Goal: Task Accomplishment & Management: Complete application form

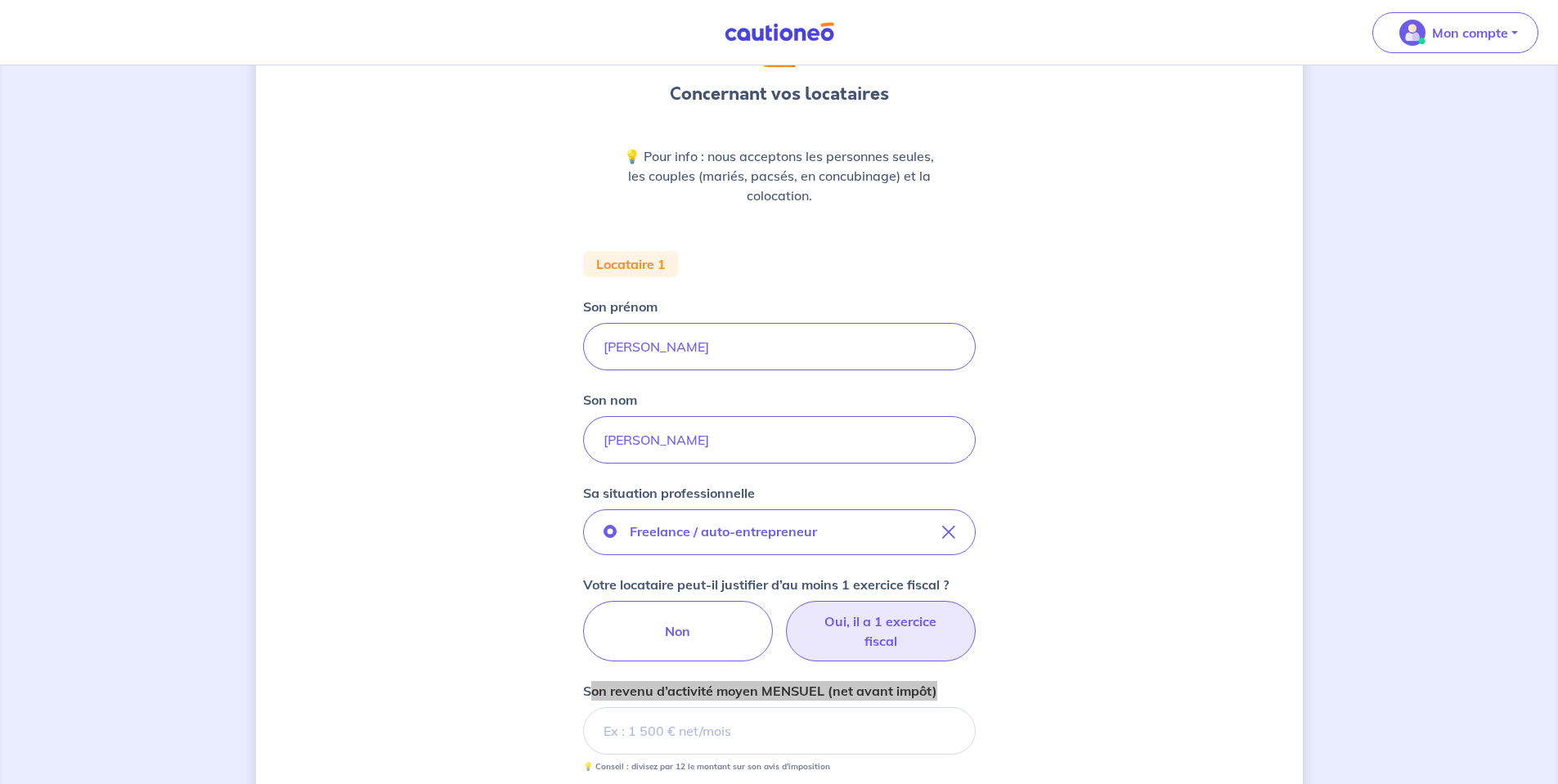
scroll to position [245, 0]
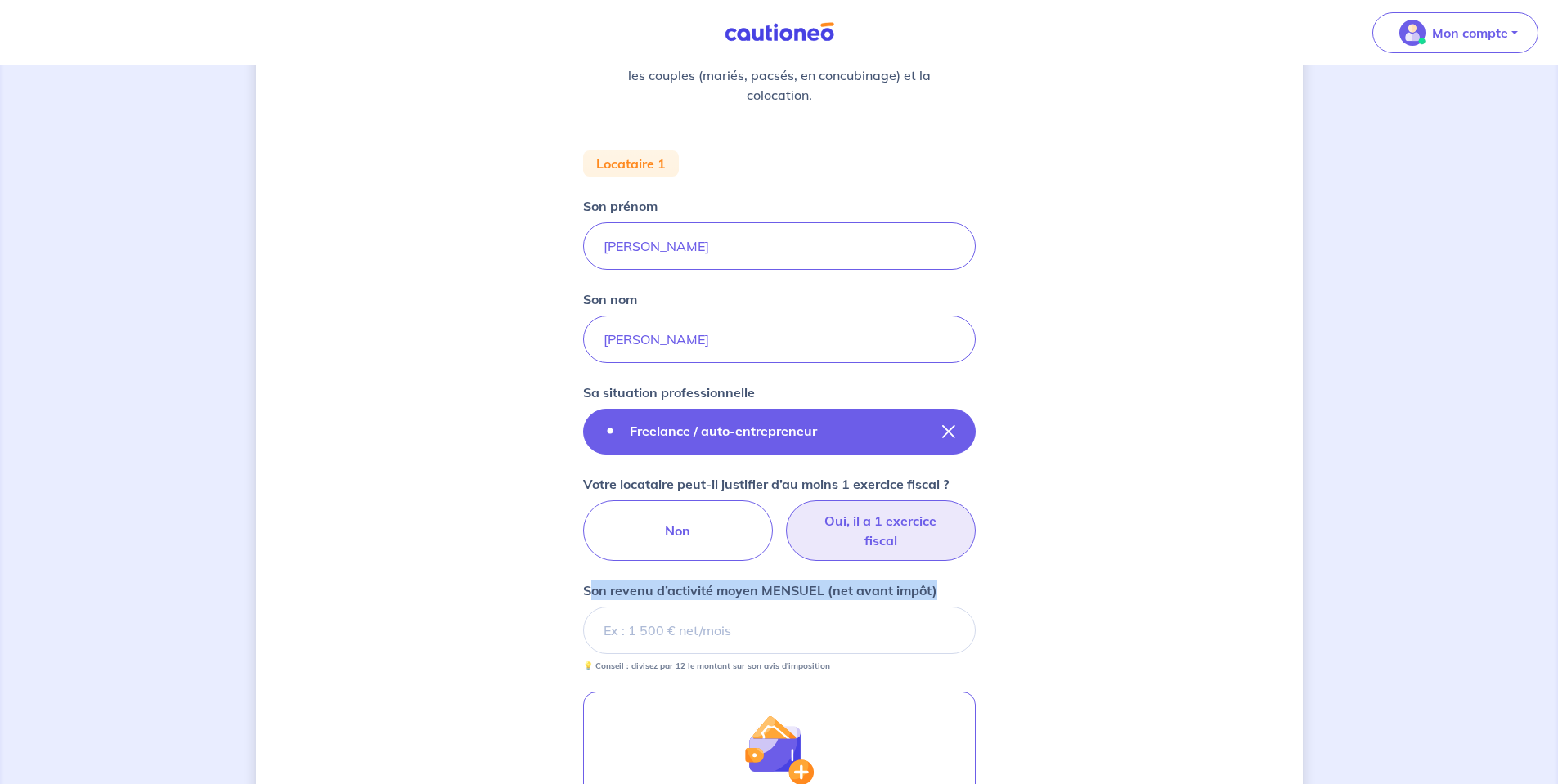
click at [950, 439] on button "Freelance / auto-entrepreneur" at bounding box center [779, 431] width 393 height 45
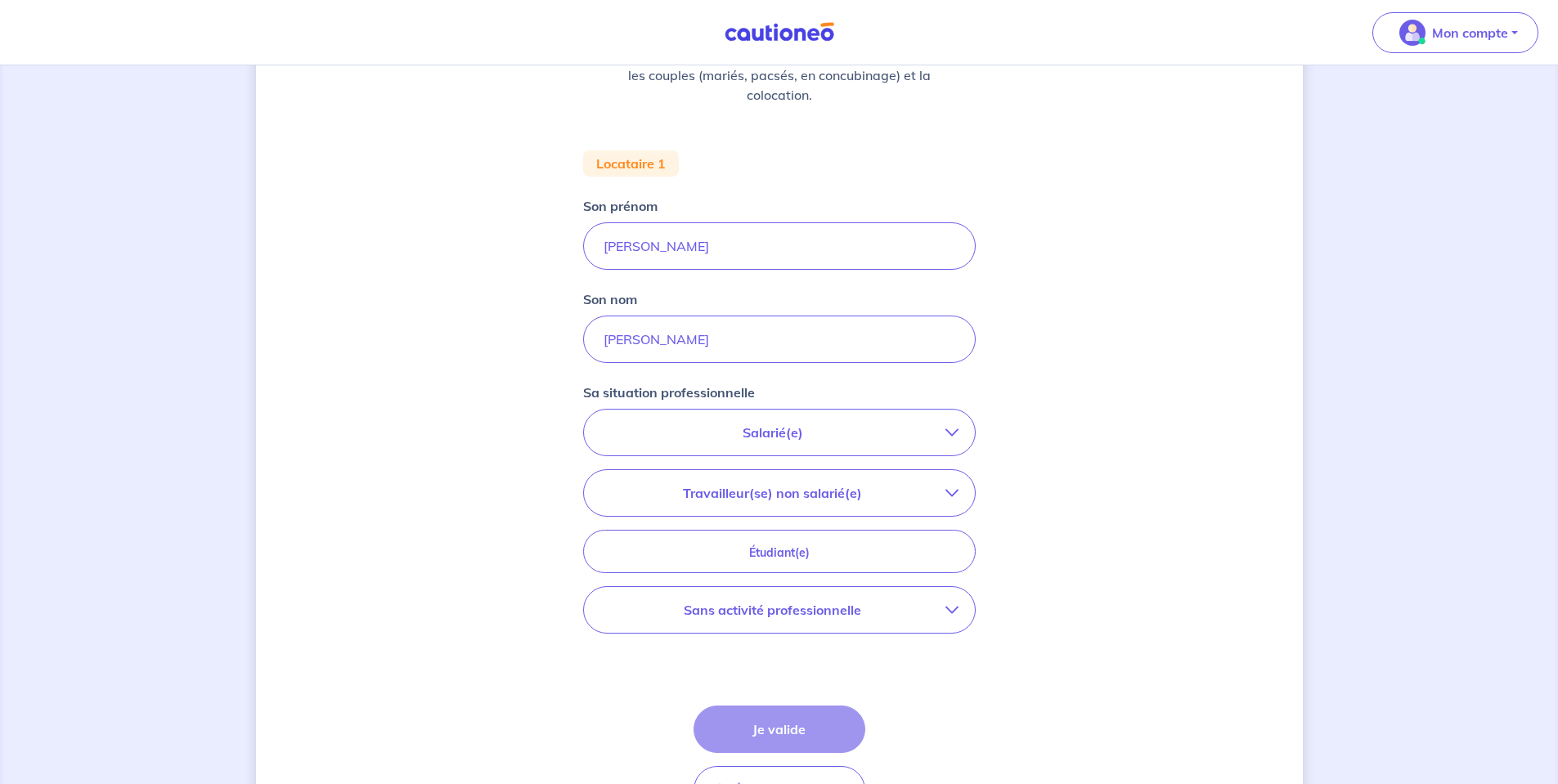
click at [849, 496] on p "Travailleur(se) non salarié(e)" at bounding box center [772, 492] width 345 height 19
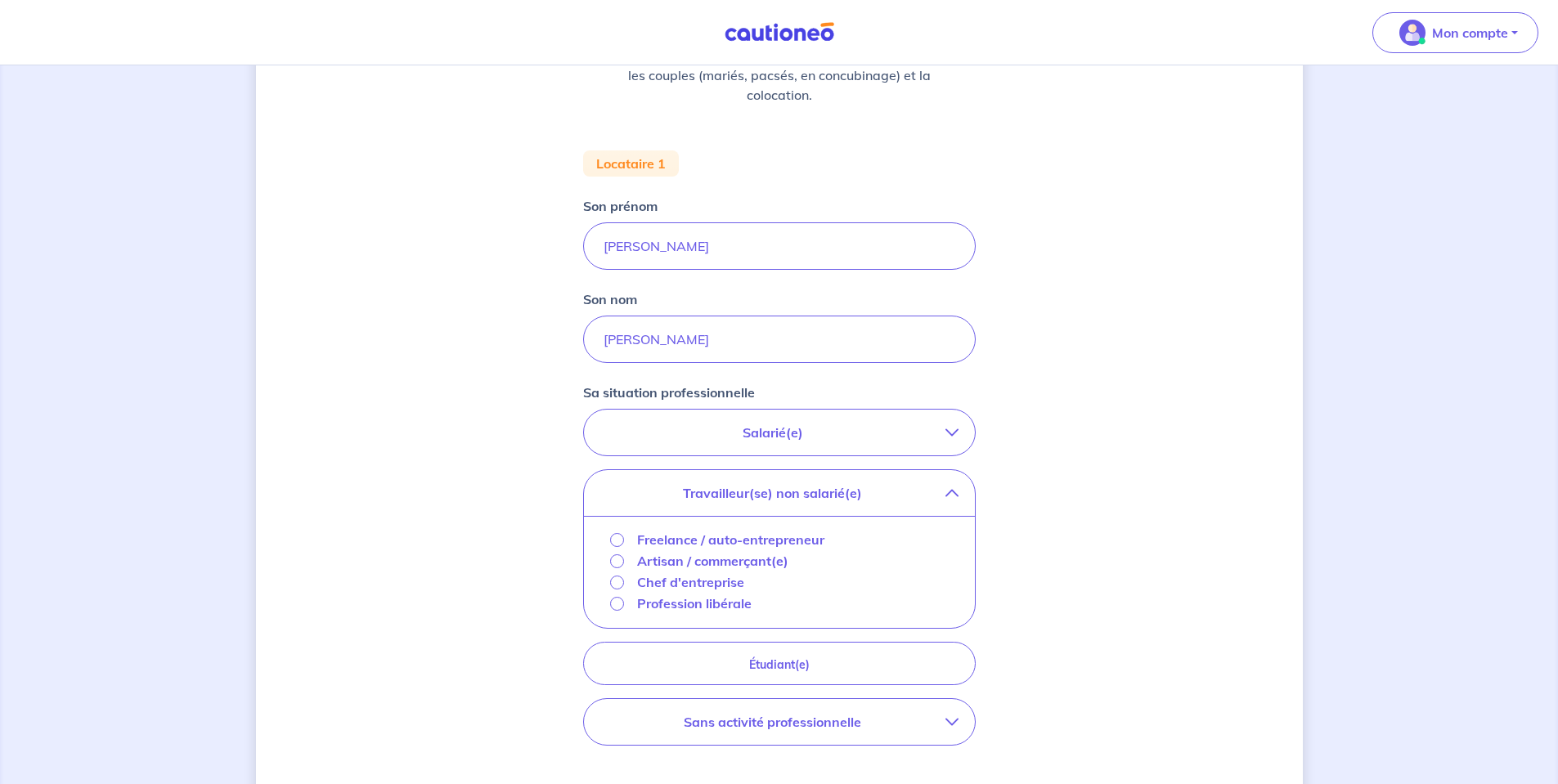
click at [795, 442] on button "Salarié(e)" at bounding box center [779, 432] width 391 height 45
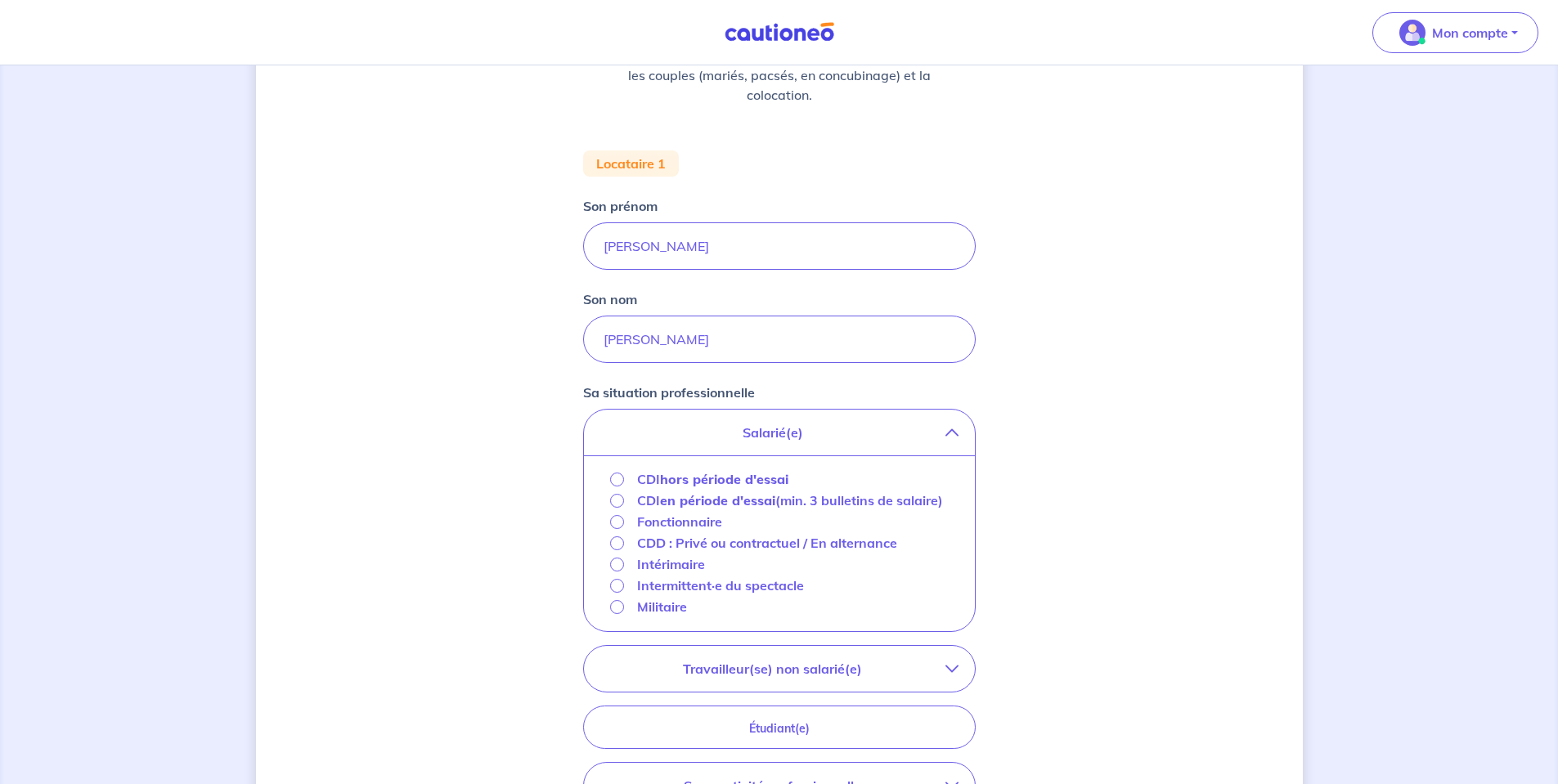
click at [838, 450] on button "Salarié(e)" at bounding box center [779, 432] width 391 height 45
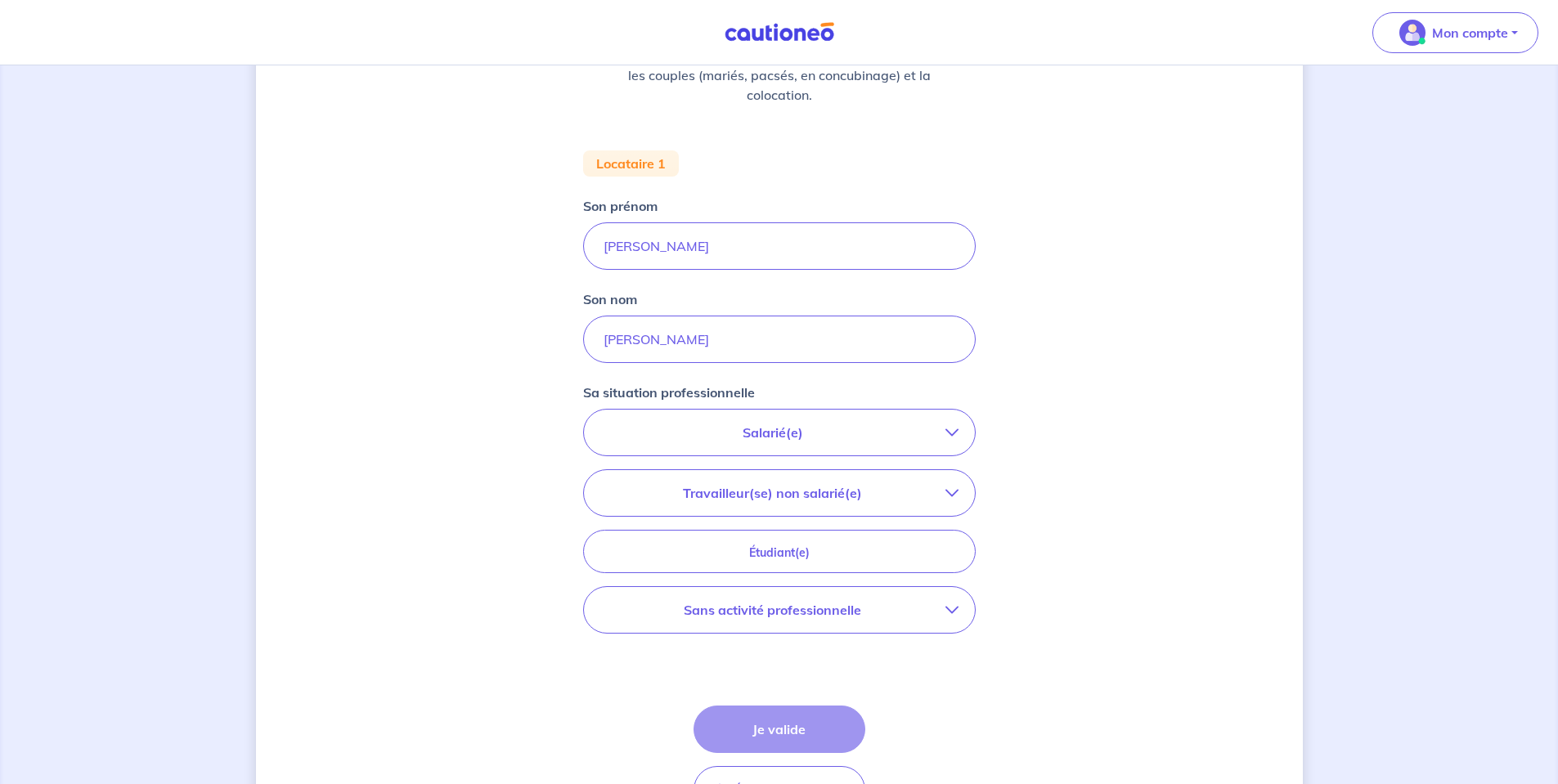
click at [825, 441] on p "Salarié(e)" at bounding box center [772, 432] width 345 height 19
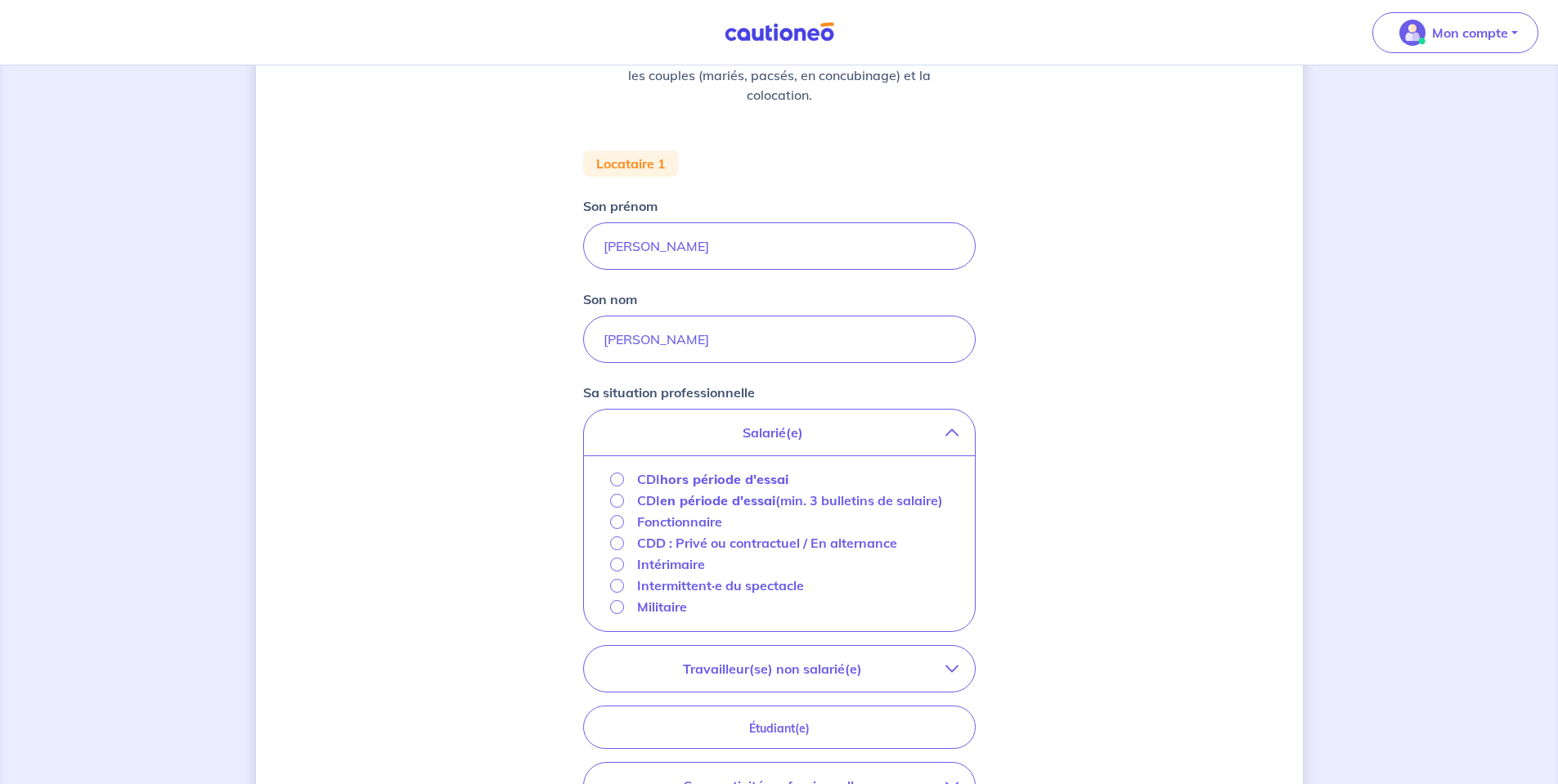
click at [825, 441] on p "Salarié(e)" at bounding box center [772, 432] width 345 height 19
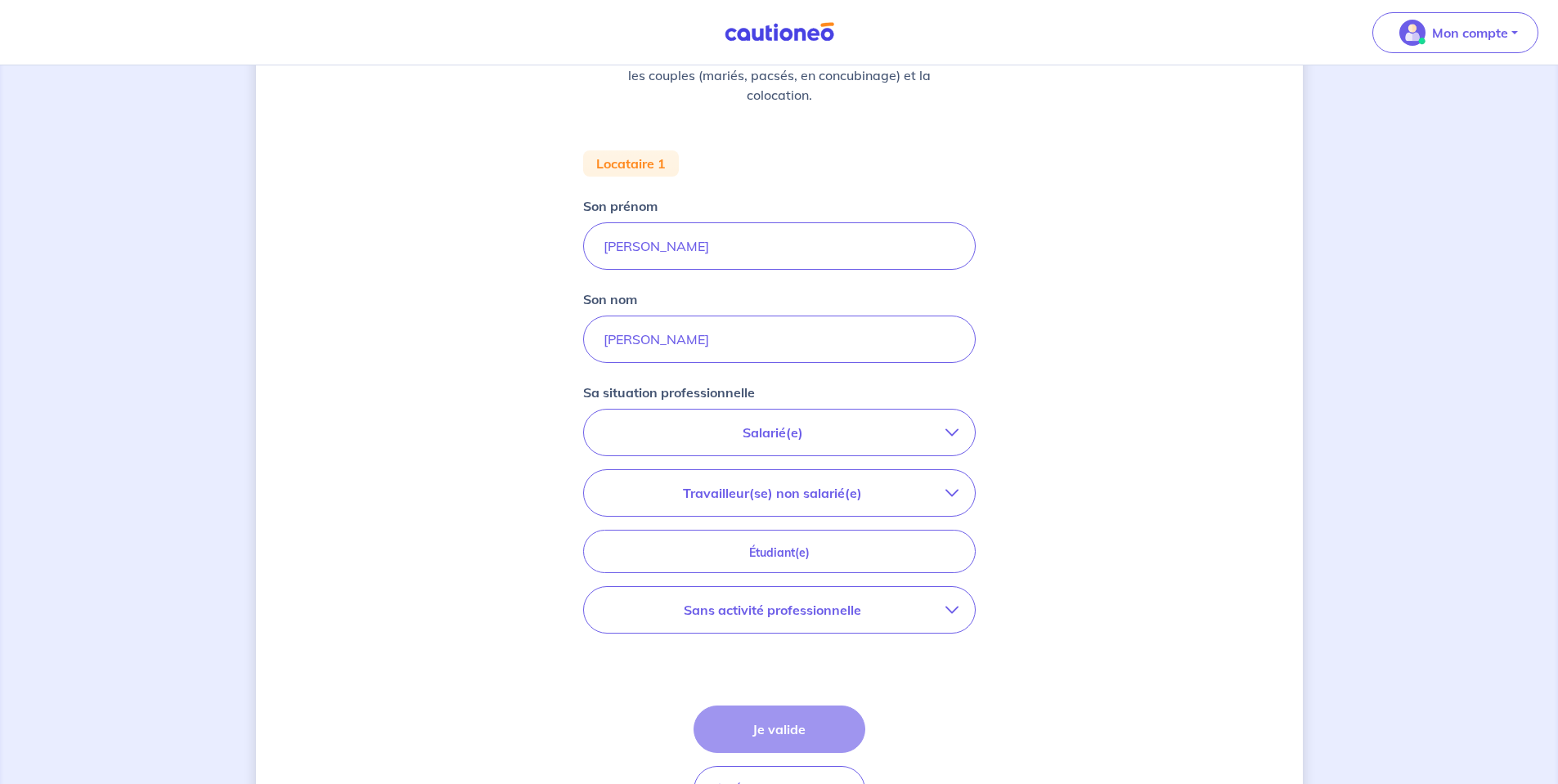
click at [817, 484] on p "Travailleur(se) non salarié(e)" at bounding box center [772, 492] width 345 height 19
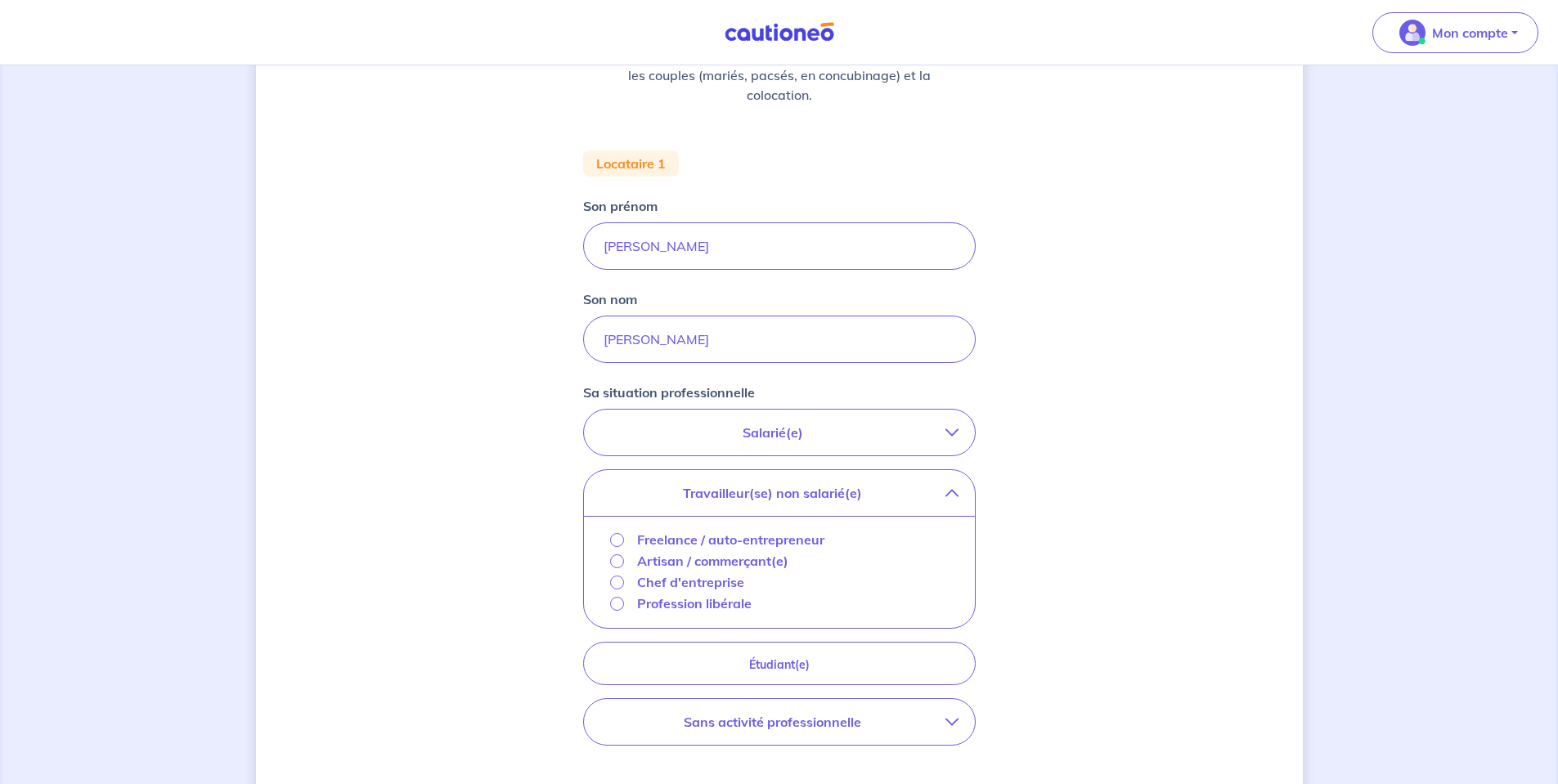
click at [802, 488] on p "Travailleur(se) non salarié(e)" at bounding box center [772, 492] width 345 height 19
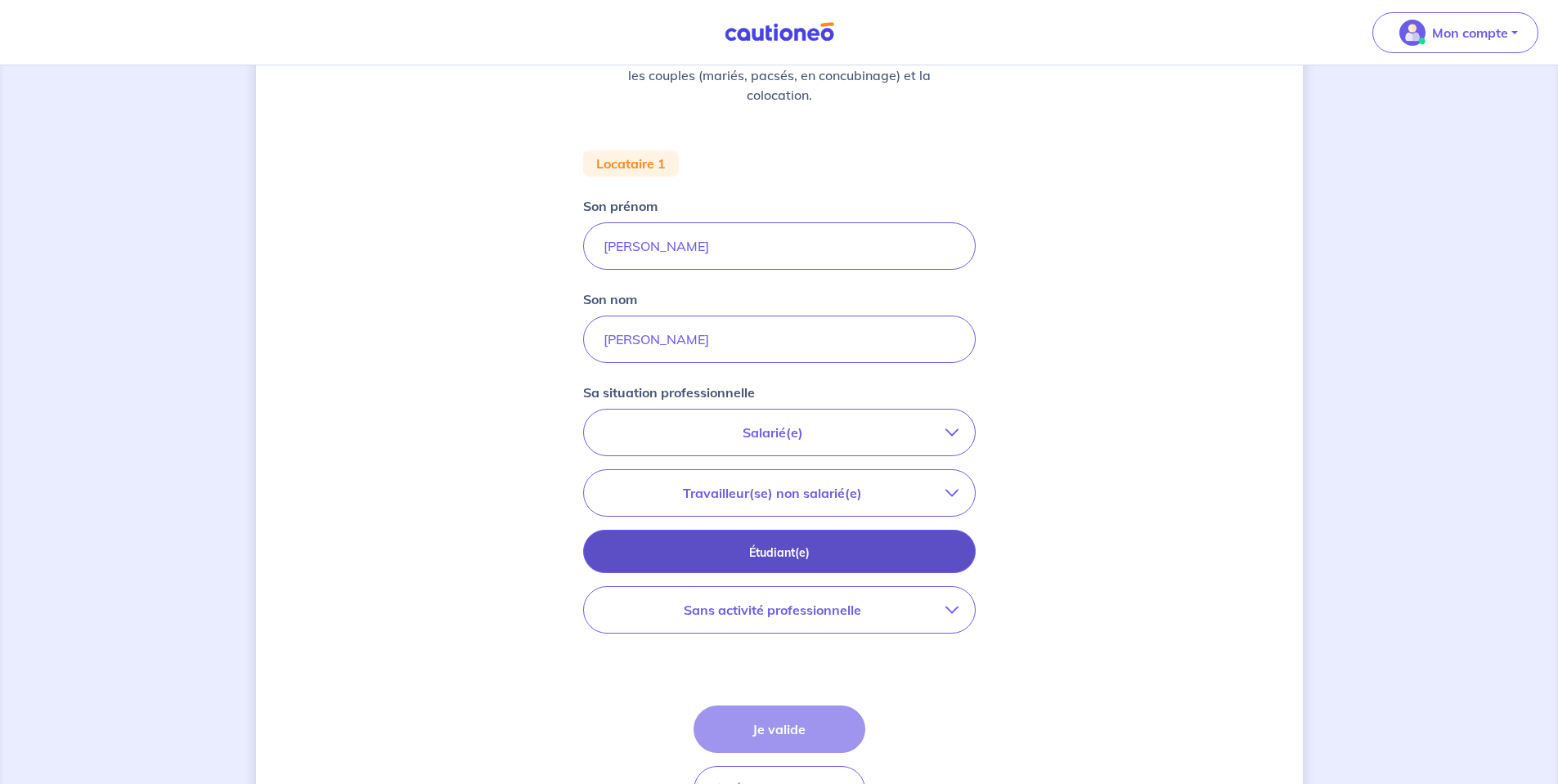
click at [794, 538] on button "Étudiant(e)" at bounding box center [779, 551] width 393 height 44
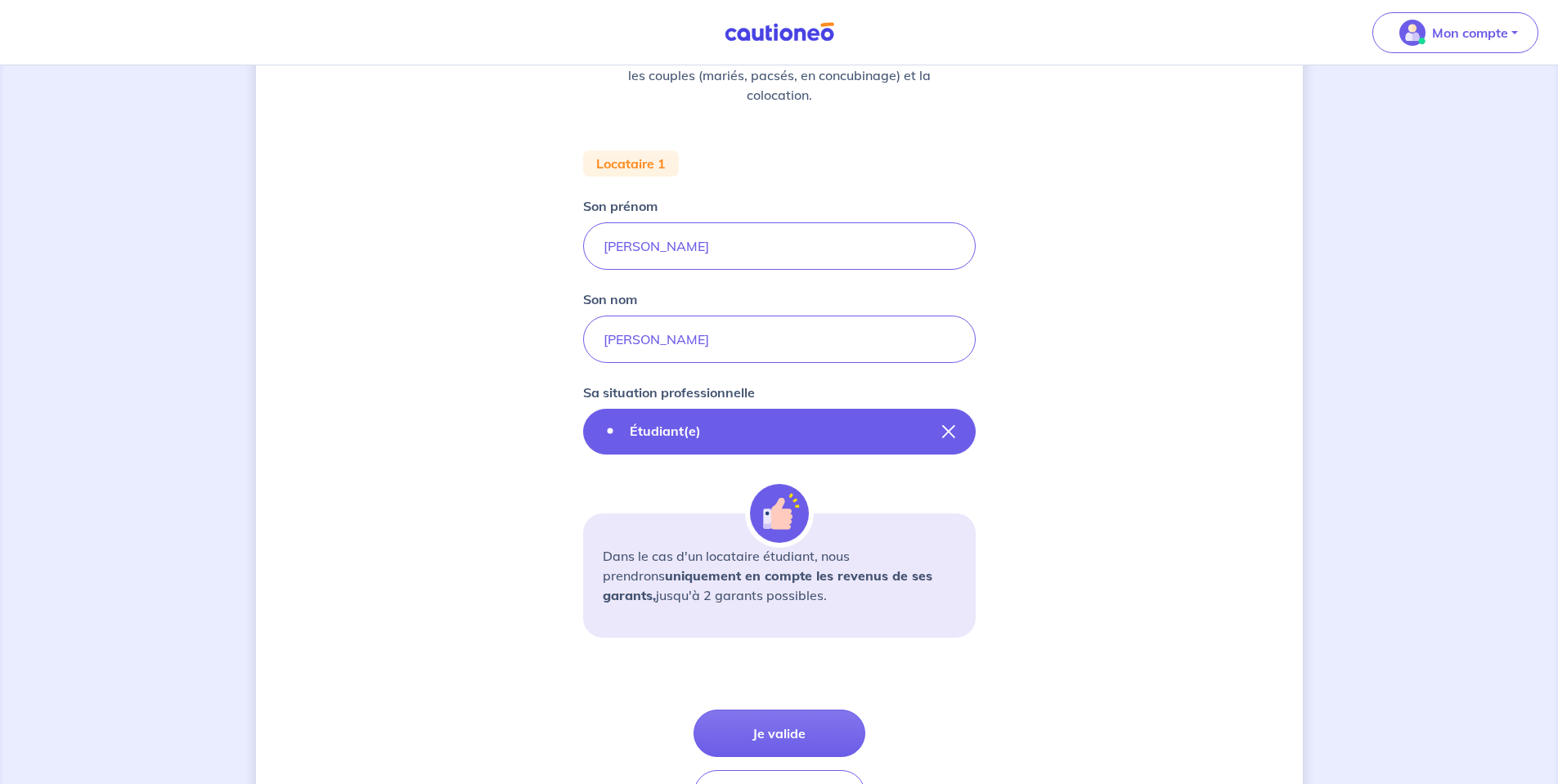
click at [957, 427] on button "Étudiant(e)" at bounding box center [779, 431] width 393 height 45
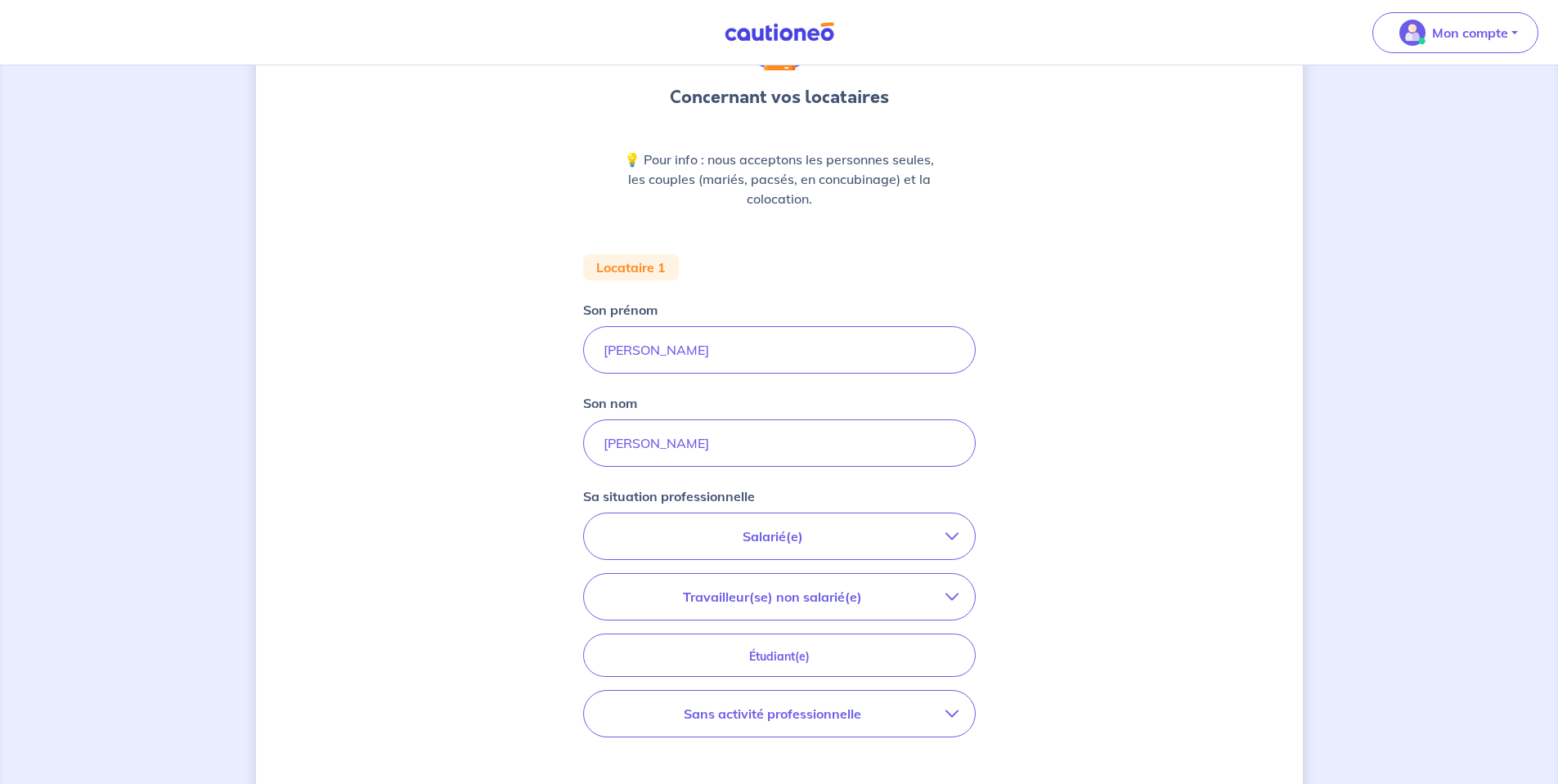
scroll to position [0, 0]
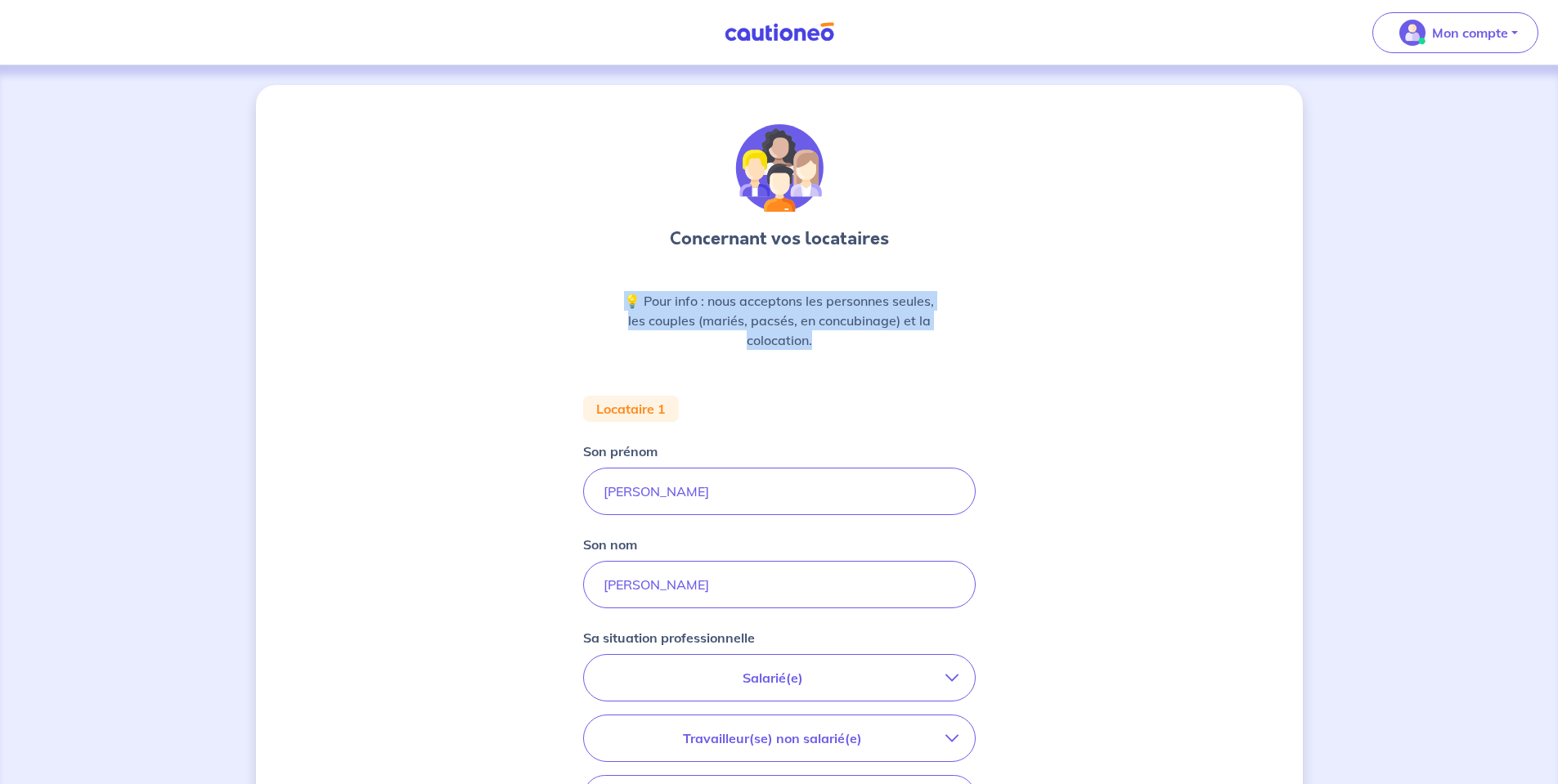
drag, startPoint x: 844, startPoint y: 344, endPoint x: 574, endPoint y: 287, distance: 276.0
click at [574, 287] on div "Concernant vos locataires 💡 Pour info : nous acceptons les personnes seules, le…" at bounding box center [779, 602] width 1047 height 1033
drag, startPoint x: 555, startPoint y: 283, endPoint x: 878, endPoint y: 342, distance: 328.3
click at [878, 338] on div "Concernant vos locataires 💡 Pour info : nous acceptons les personnes seules, le…" at bounding box center [779, 602] width 1047 height 1033
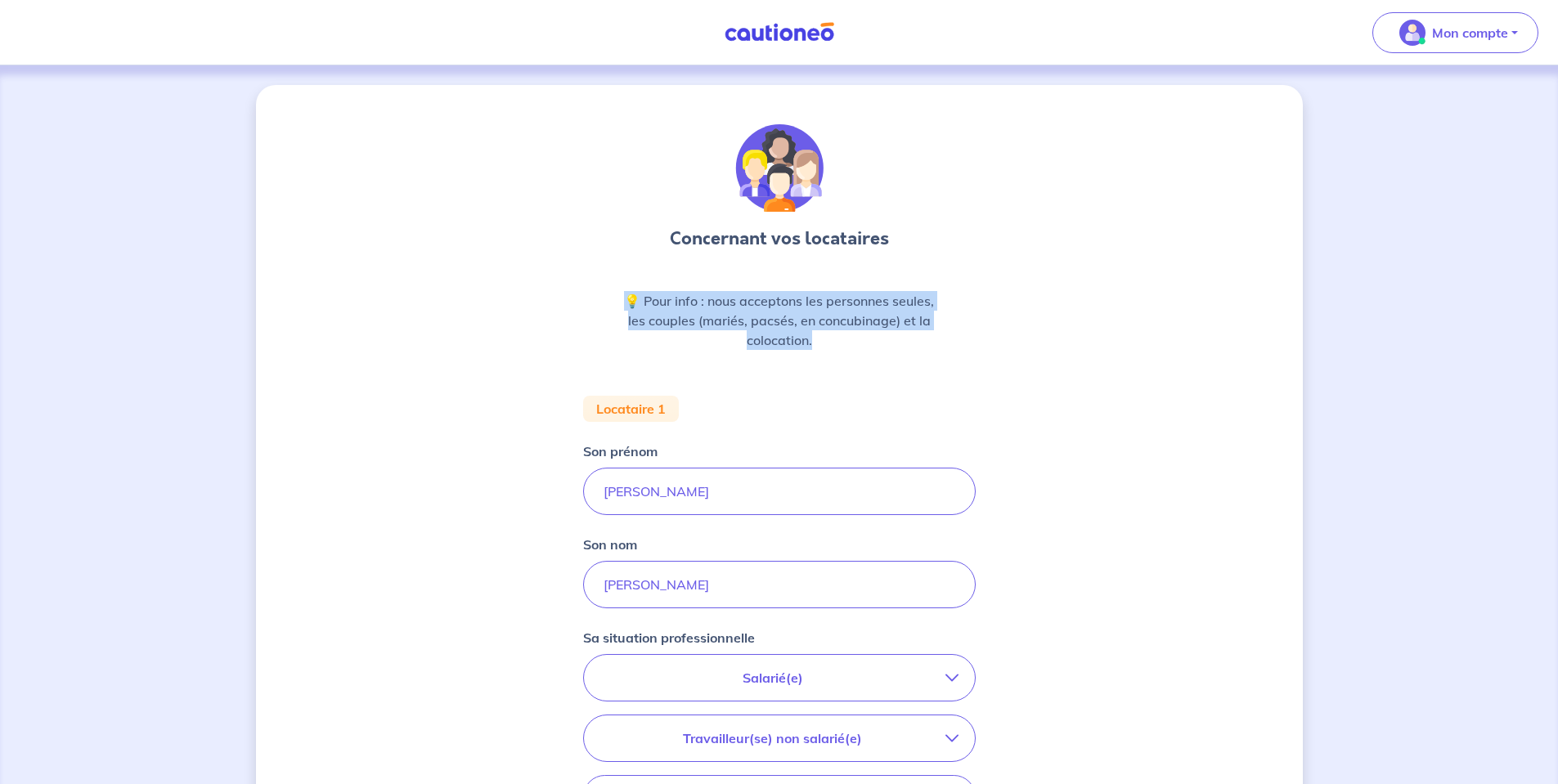
click at [878, 342] on p "💡 Pour info : nous acceptons les personnes seules, les couples (mariés, pacsés,…" at bounding box center [779, 321] width 314 height 59
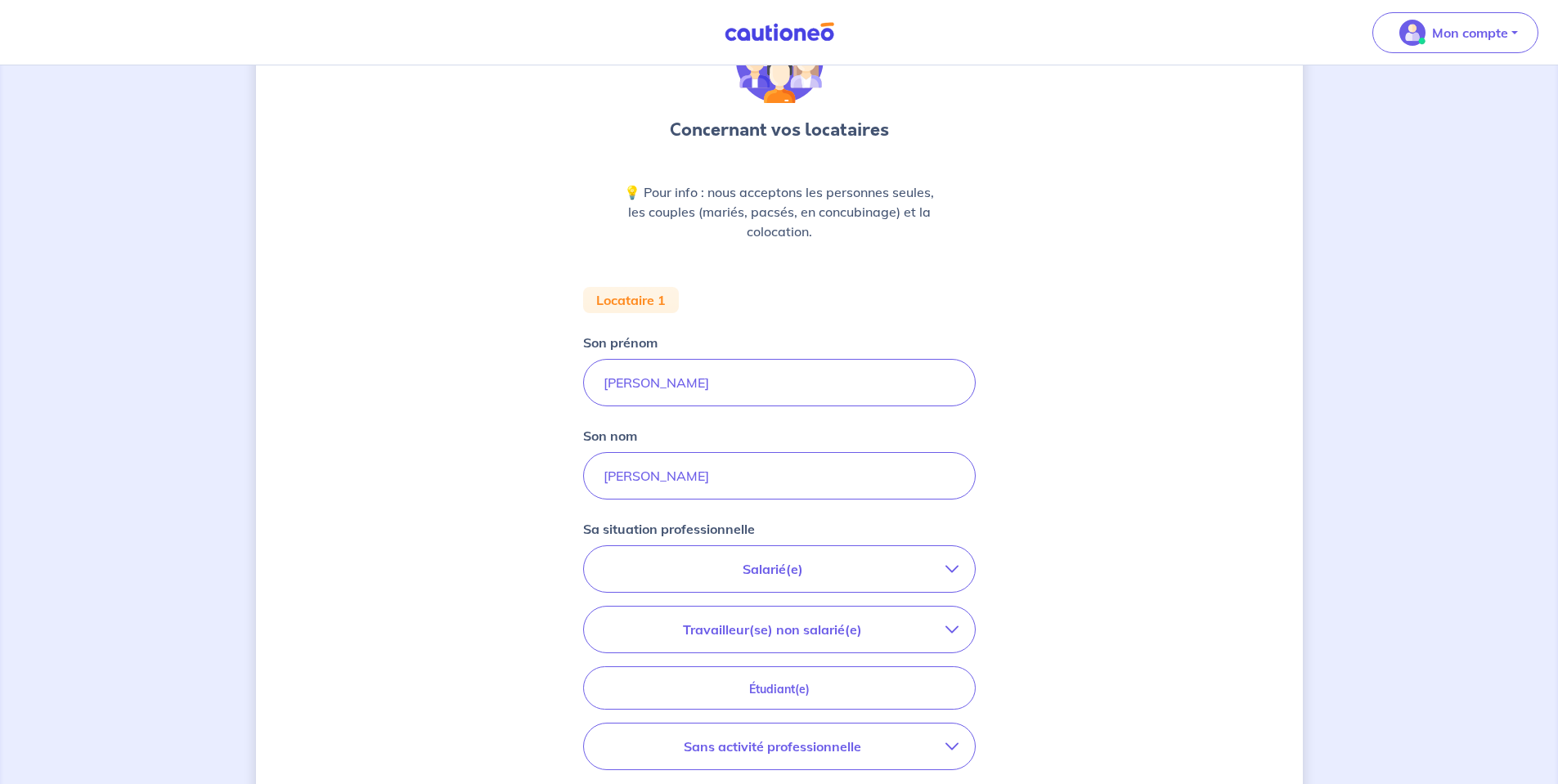
scroll to position [245, 0]
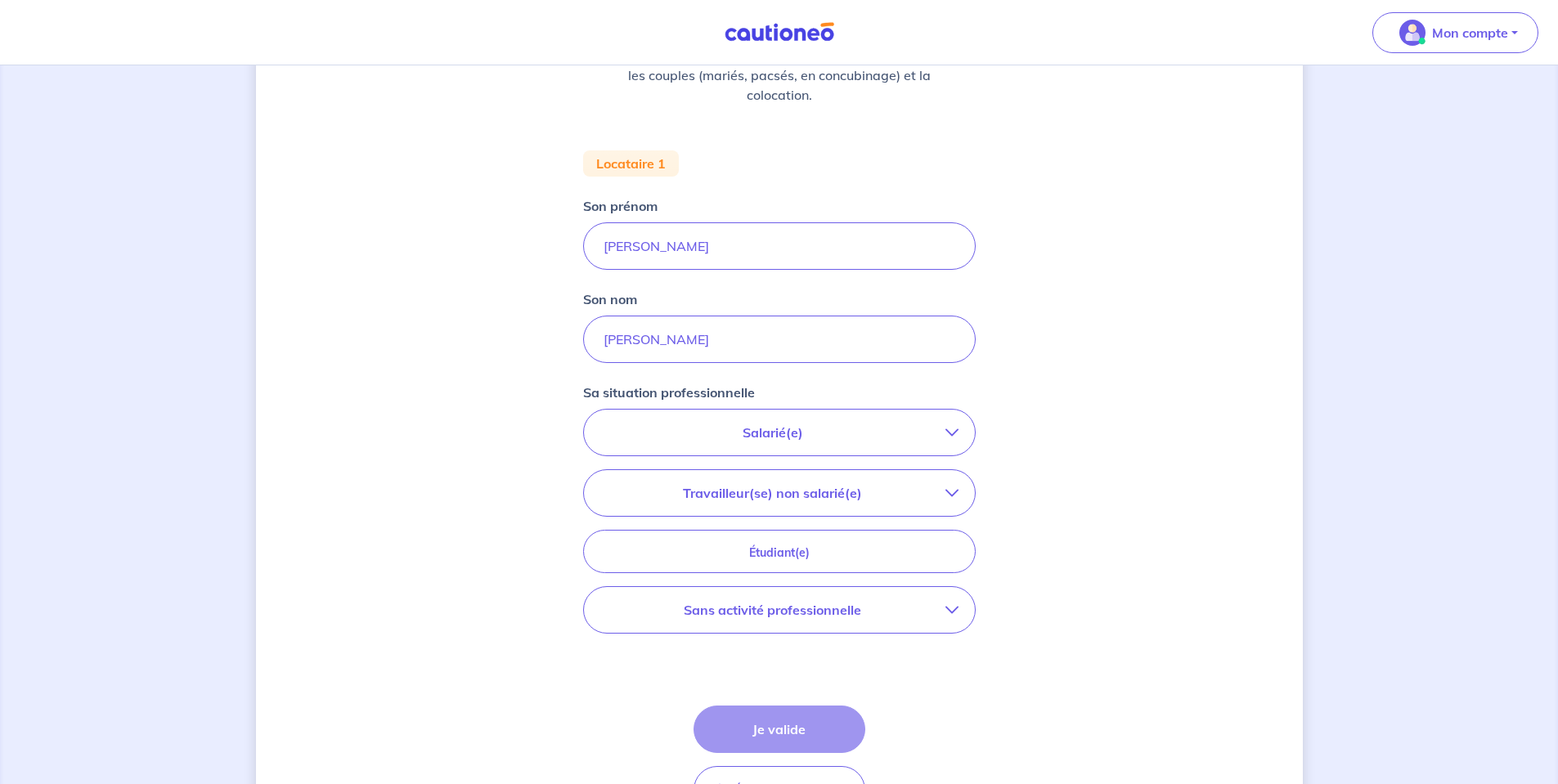
click at [672, 430] on p "Salarié(e)" at bounding box center [772, 432] width 345 height 19
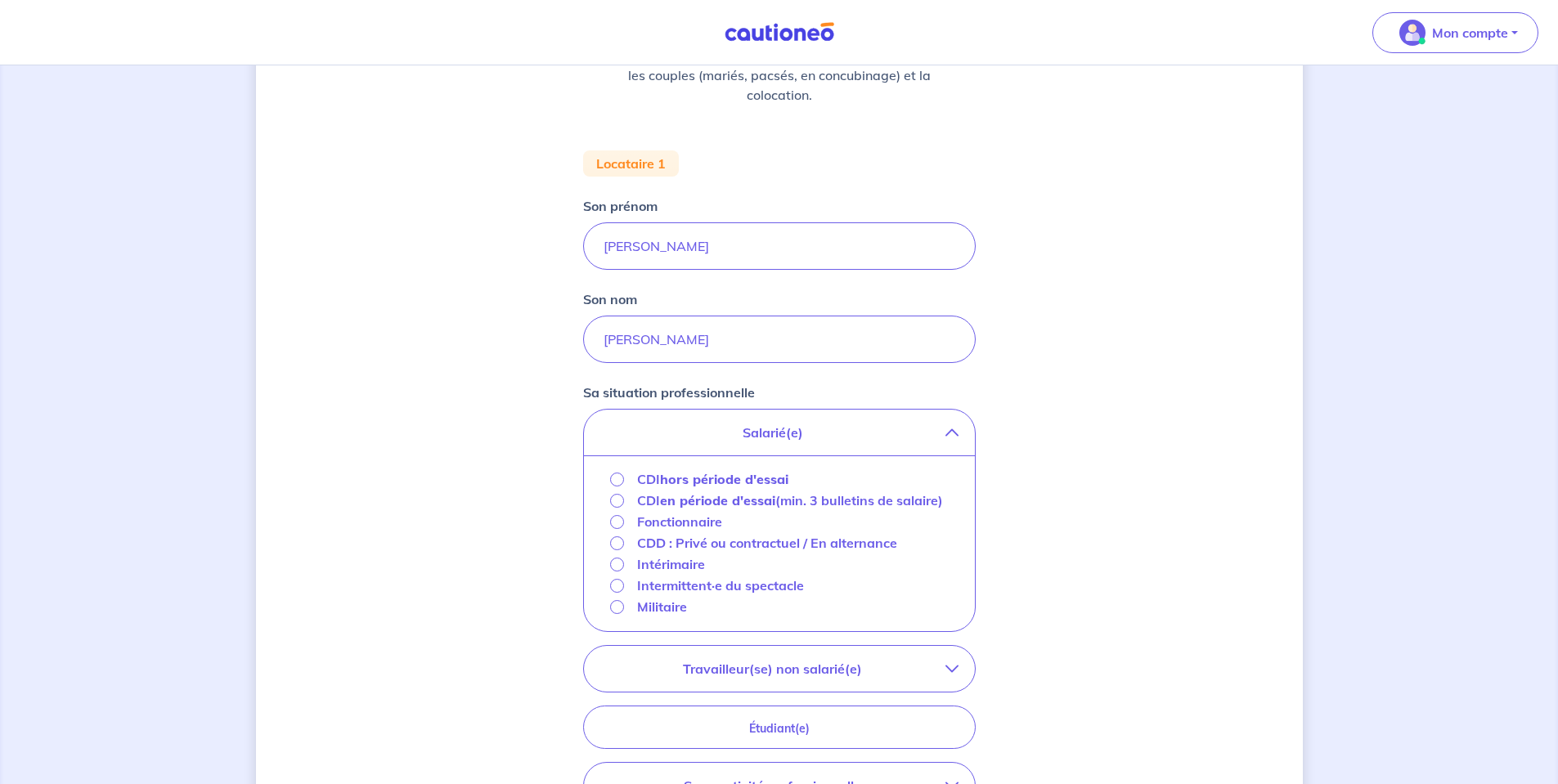
click at [690, 678] on p "Travailleur(se) non salarié(e)" at bounding box center [772, 668] width 345 height 19
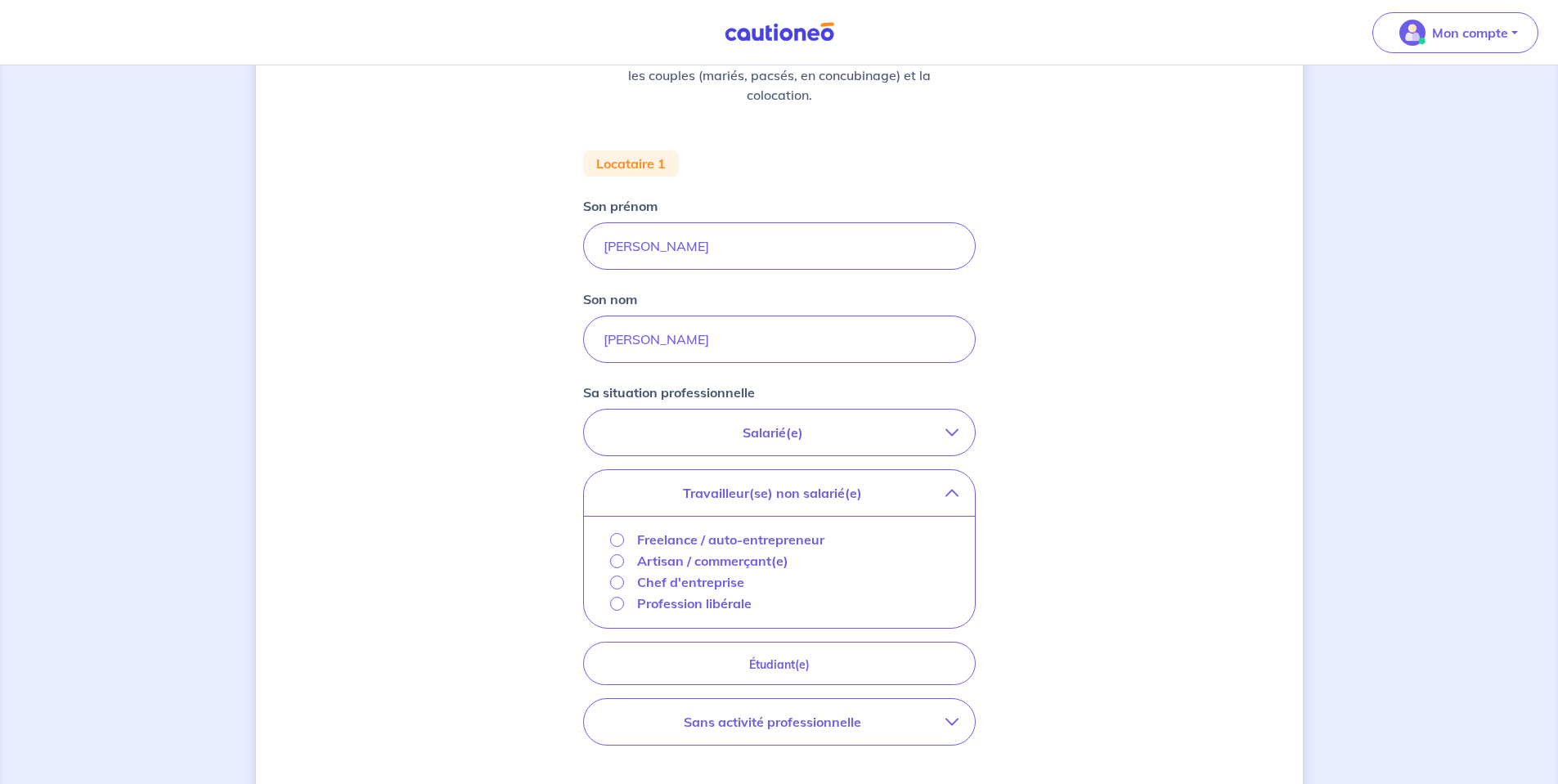
click at [667, 579] on p "Chef d'entreprise" at bounding box center [691, 581] width 107 height 19
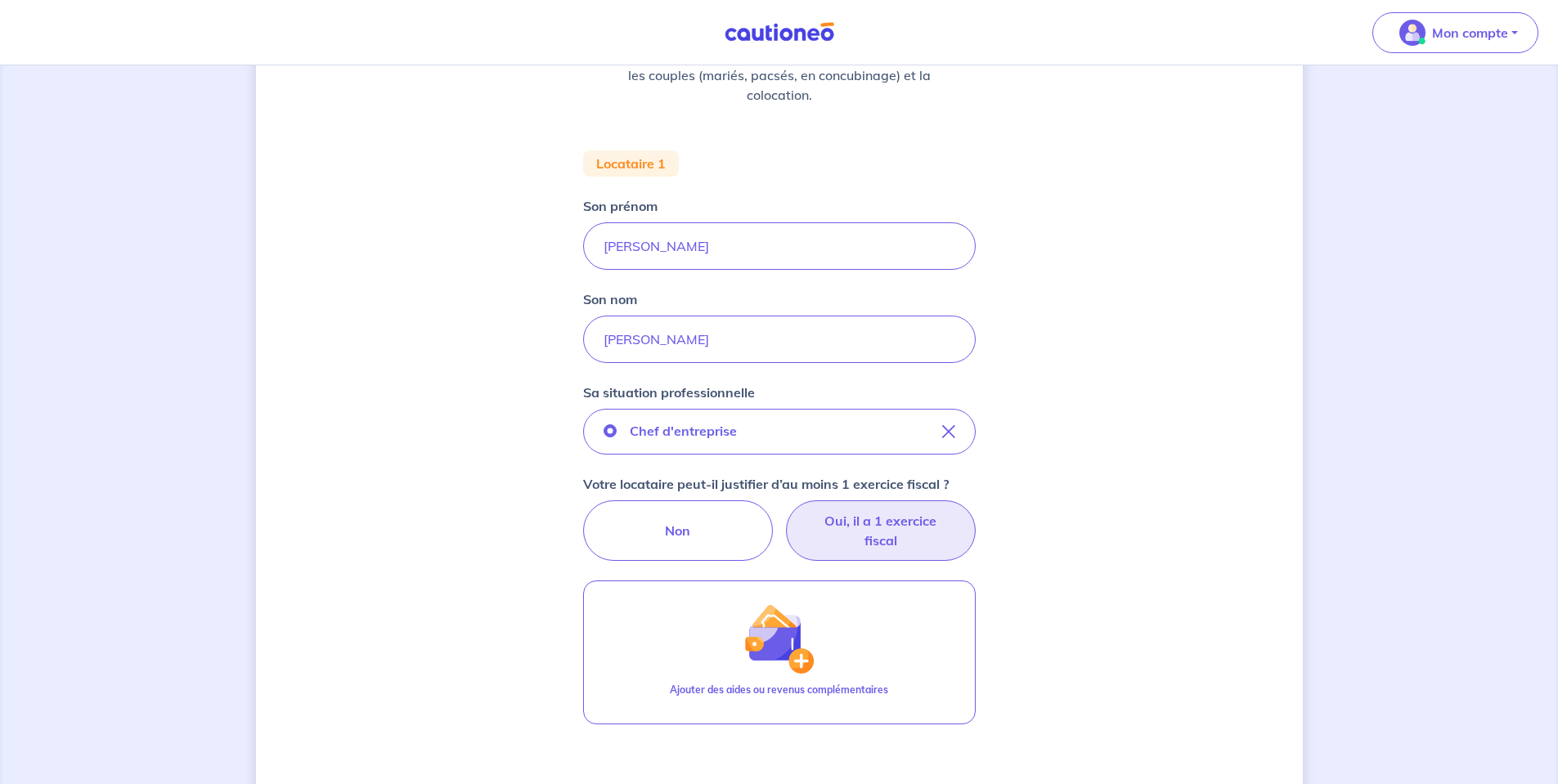
click at [904, 532] on label "Oui, il a 1 exercice fiscal" at bounding box center [880, 530] width 190 height 60
click at [784, 511] on input "Oui, il a 1 exercice fiscal" at bounding box center [779, 505] width 10 height 10
radio input "true"
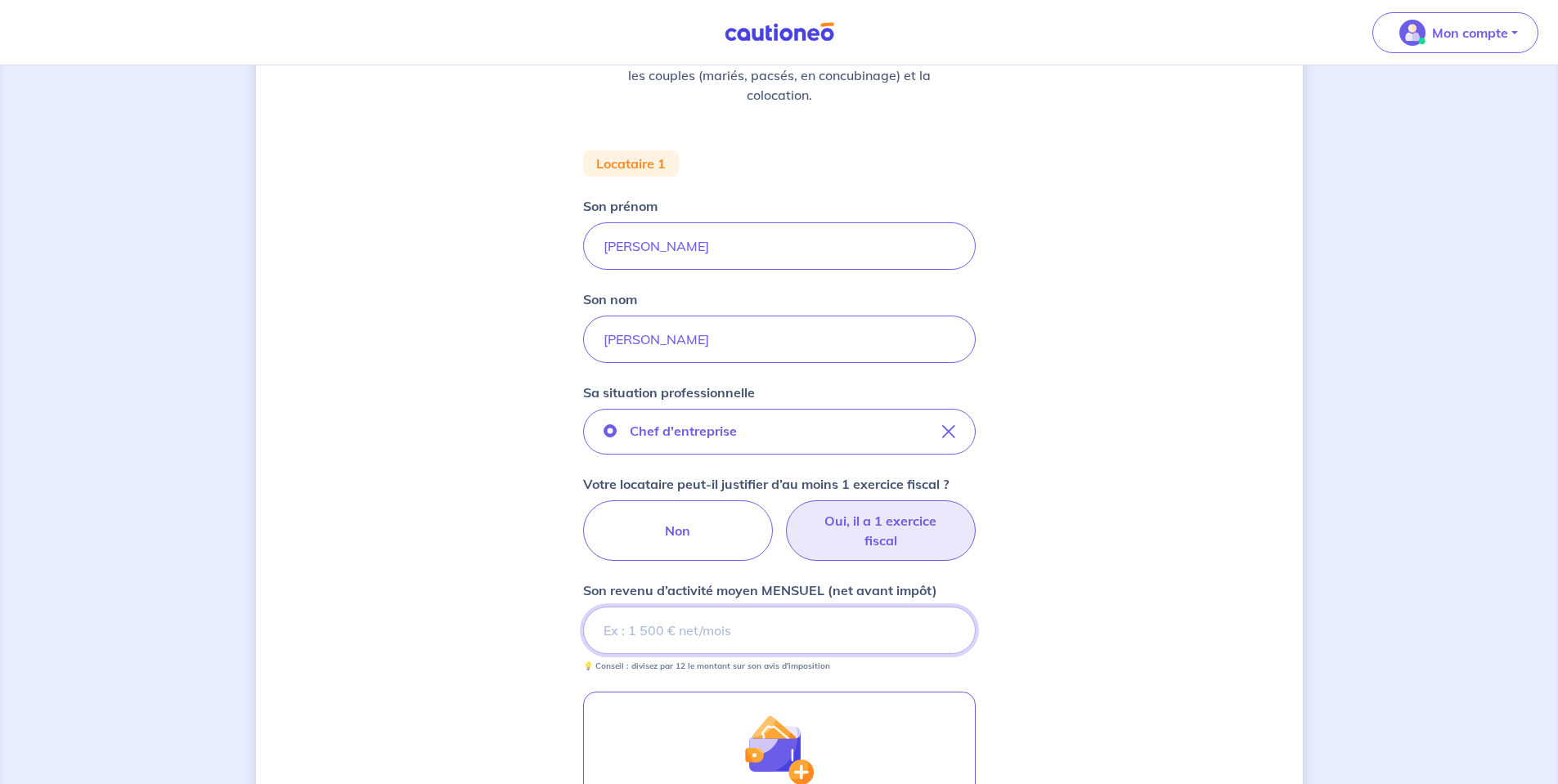
click at [726, 624] on input "Son revenu d’activité moyen MENSUEL (net avant impôt)" at bounding box center [779, 630] width 393 height 47
click at [624, 634] on input "Son revenu d’activité moyen MENSUEL (net avant impôt)" at bounding box center [779, 630] width 393 height 47
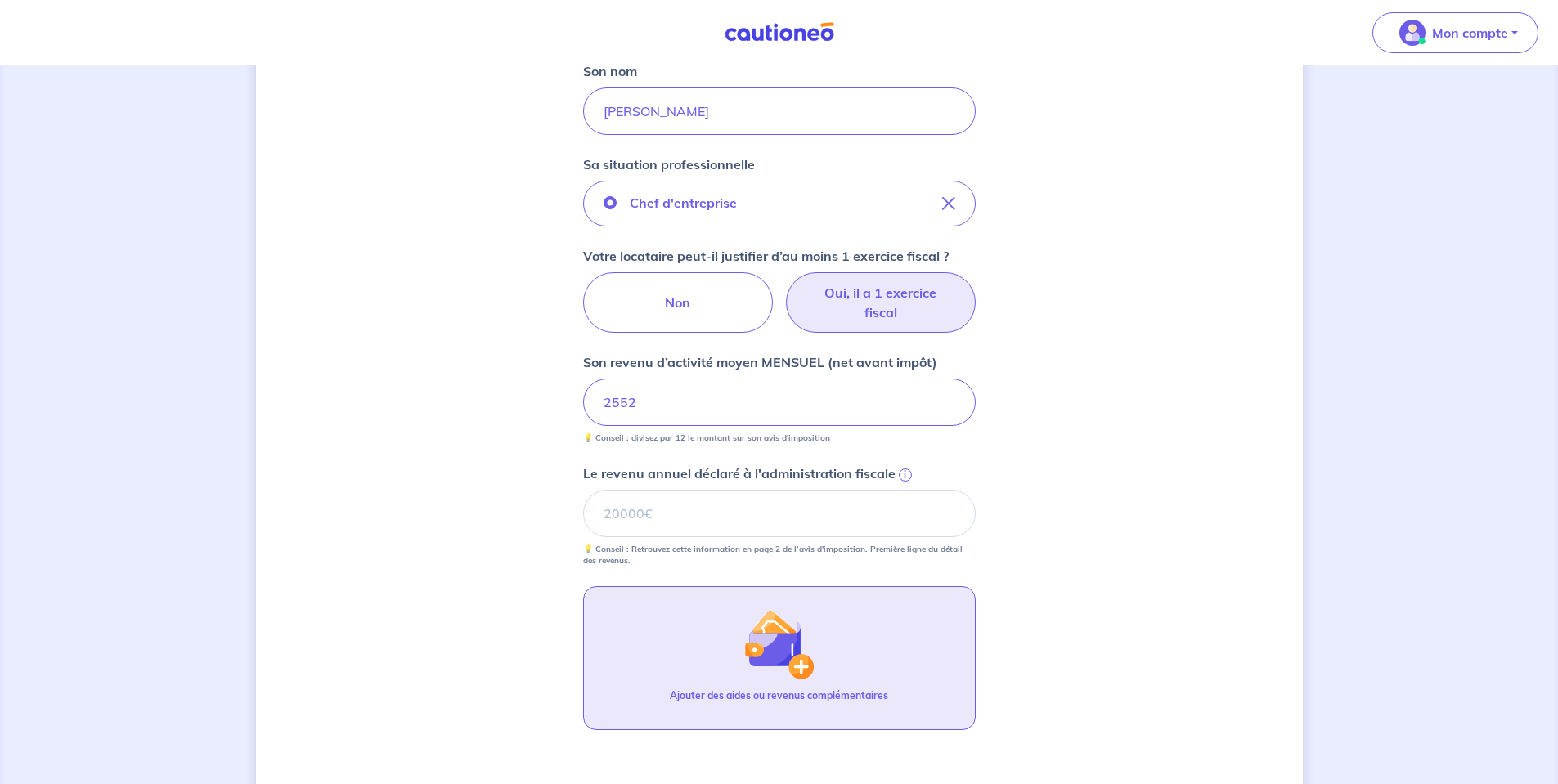
scroll to position [491, 0]
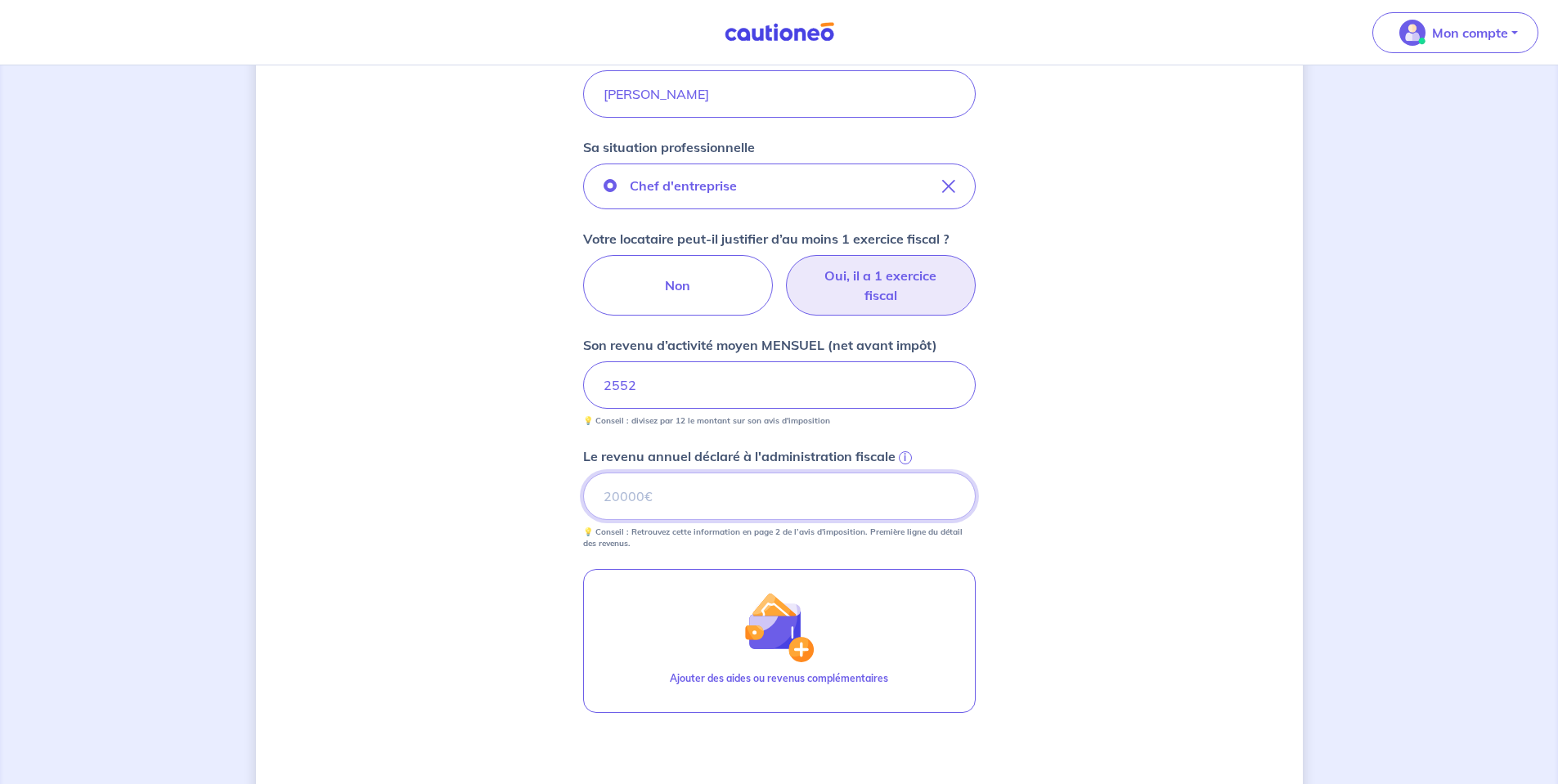
click at [678, 495] on input "Le revenu annuel déclaré à l'administration fiscale i" at bounding box center [779, 496] width 393 height 47
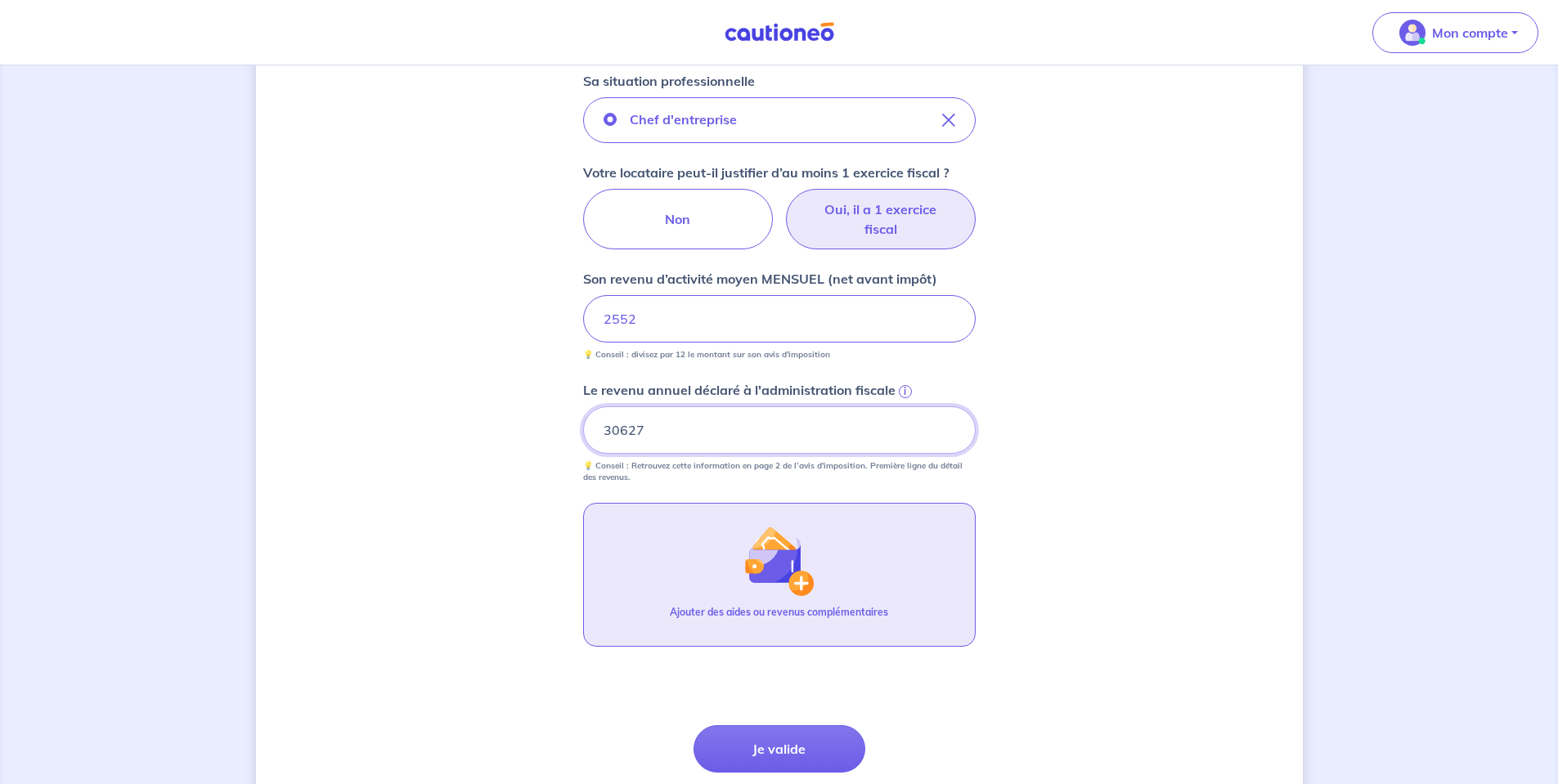
scroll to position [684, 0]
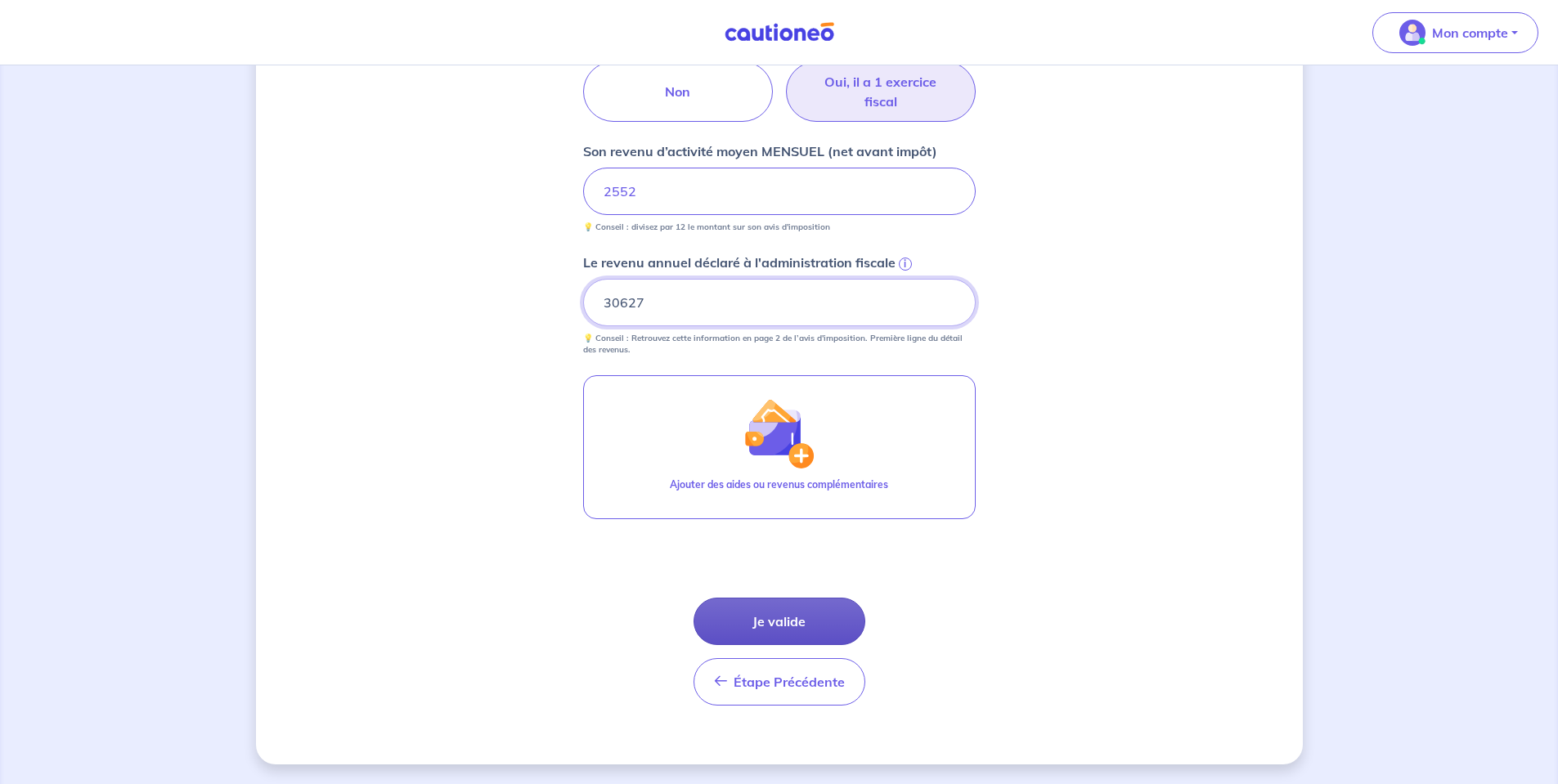
type input "30627"
click at [761, 624] on button "Je valide" at bounding box center [779, 621] width 172 height 47
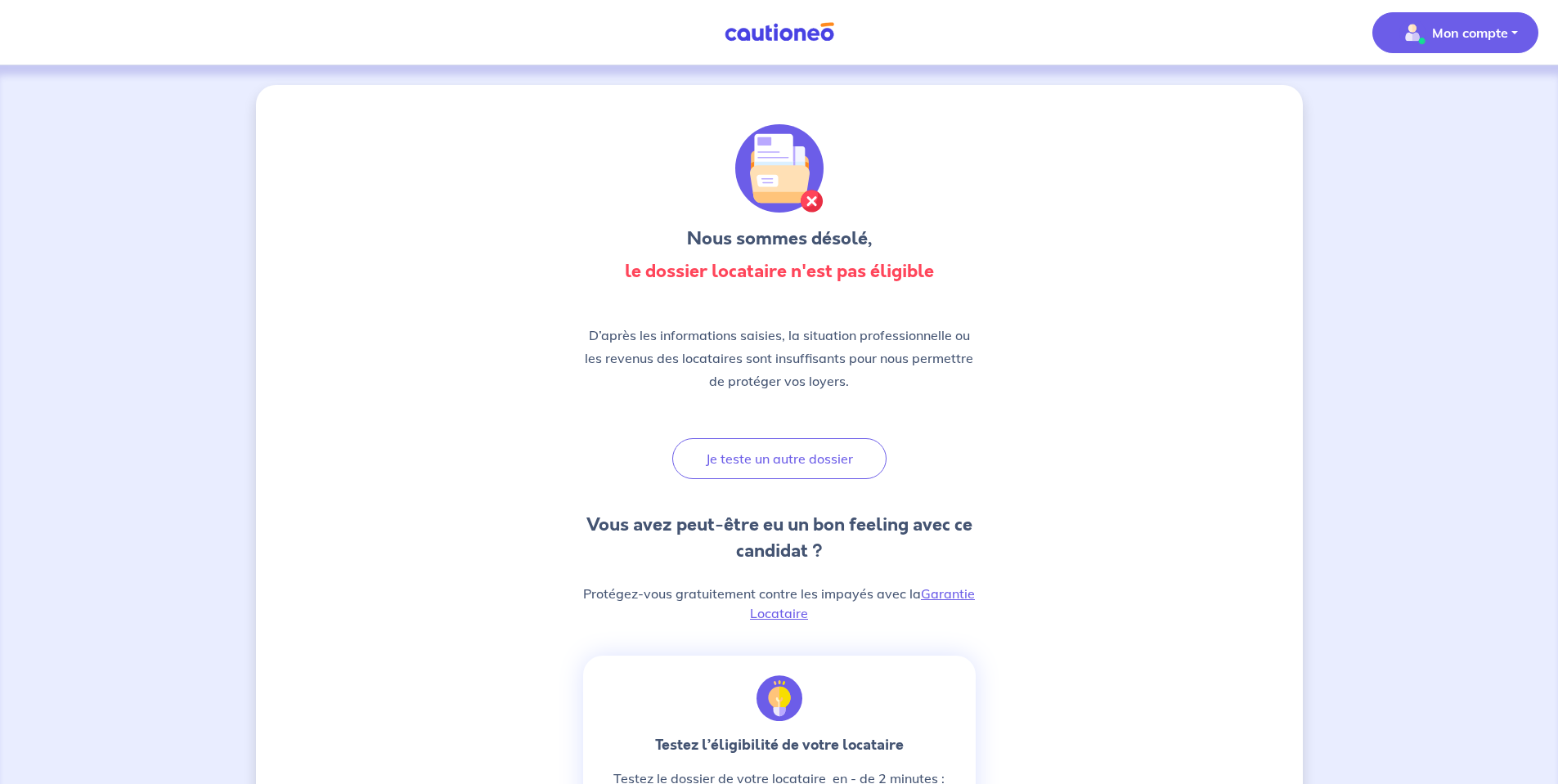
click at [1425, 31] on img "button" at bounding box center [1413, 32] width 26 height 26
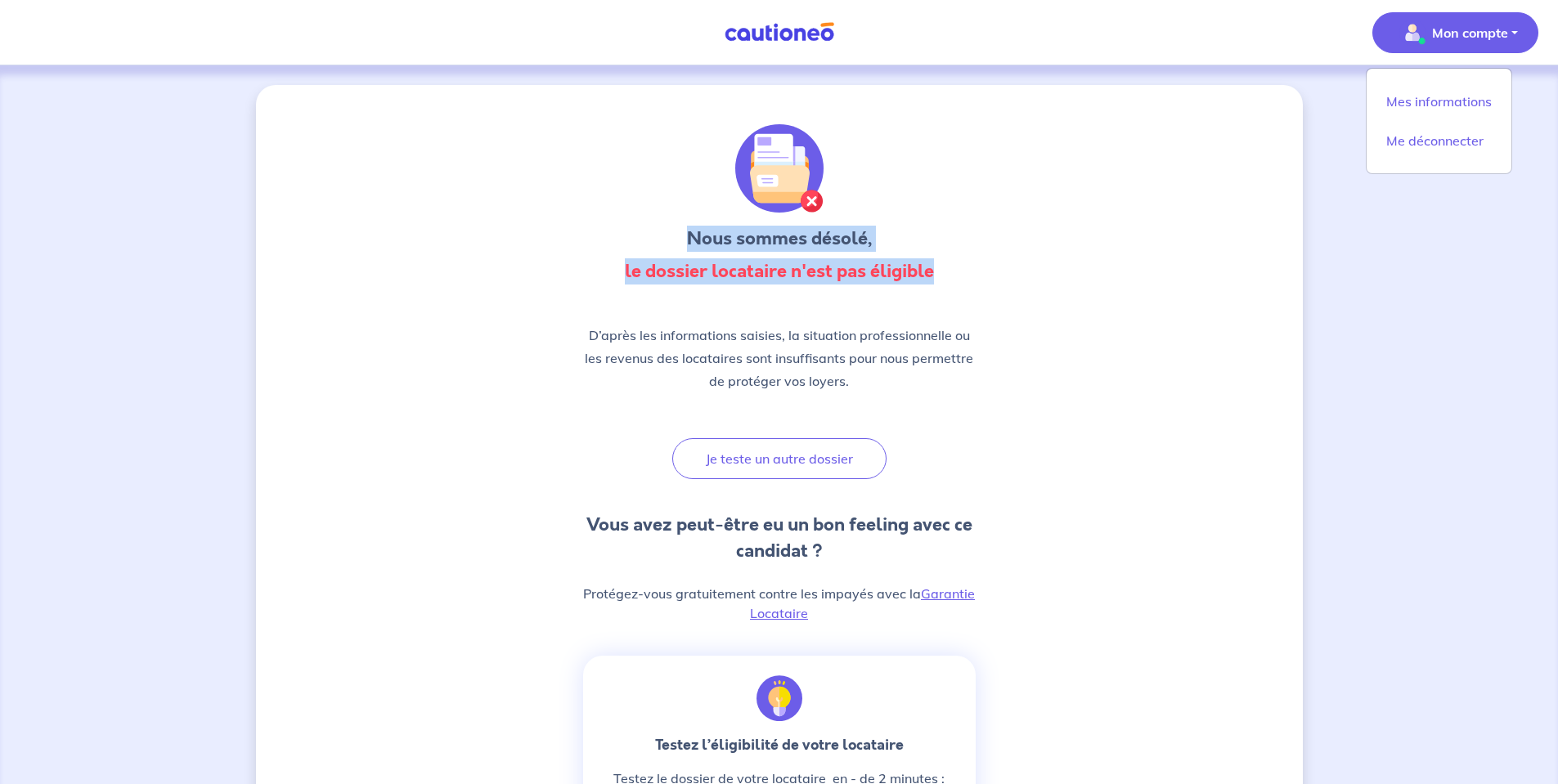
drag, startPoint x: 710, startPoint y: 242, endPoint x: 997, endPoint y: 301, distance: 293.0
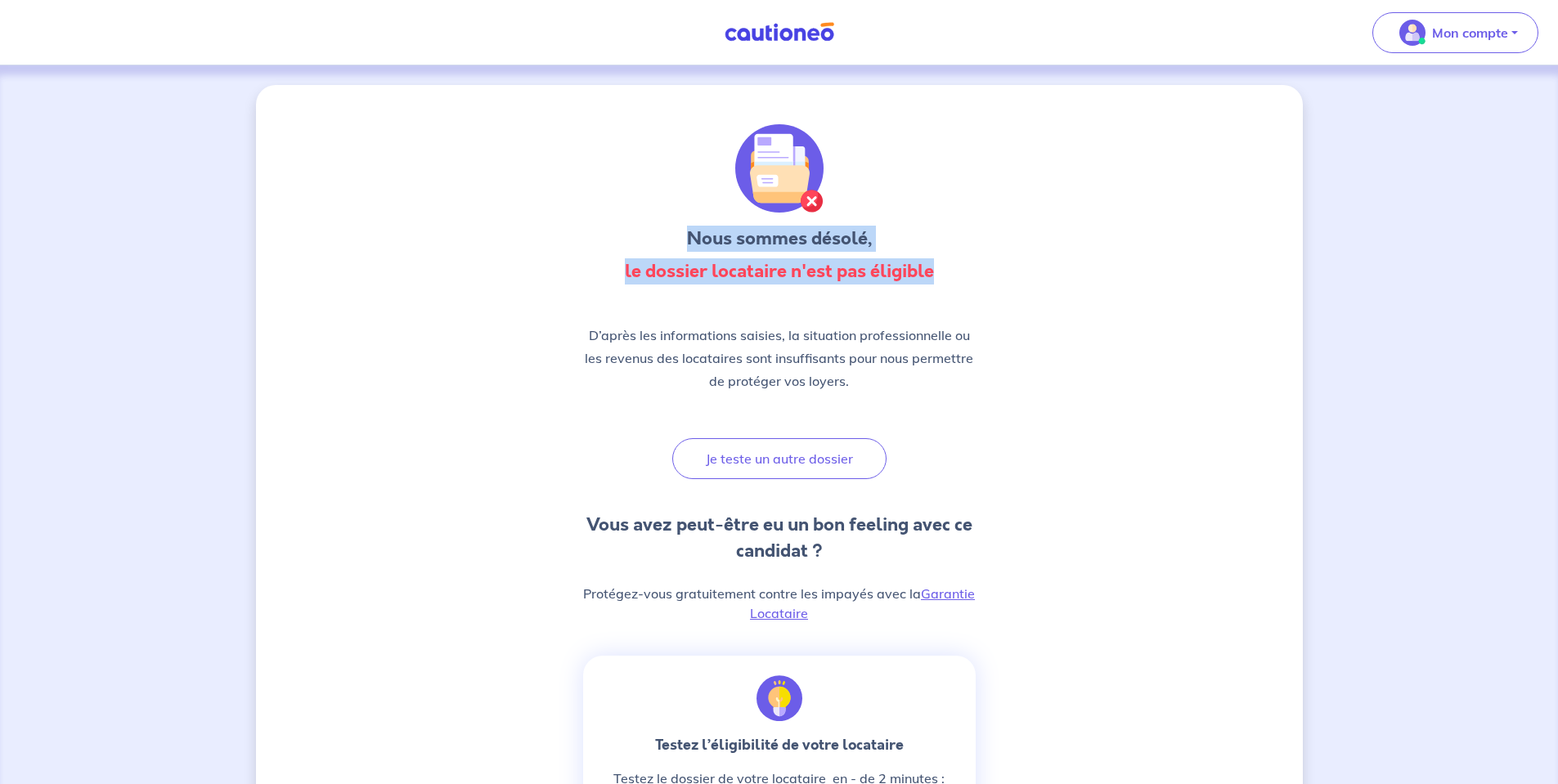
drag, startPoint x: 943, startPoint y: 291, endPoint x: 572, endPoint y: 205, distance: 380.8
drag, startPoint x: 782, startPoint y: 230, endPoint x: 1004, endPoint y: 306, distance: 234.6
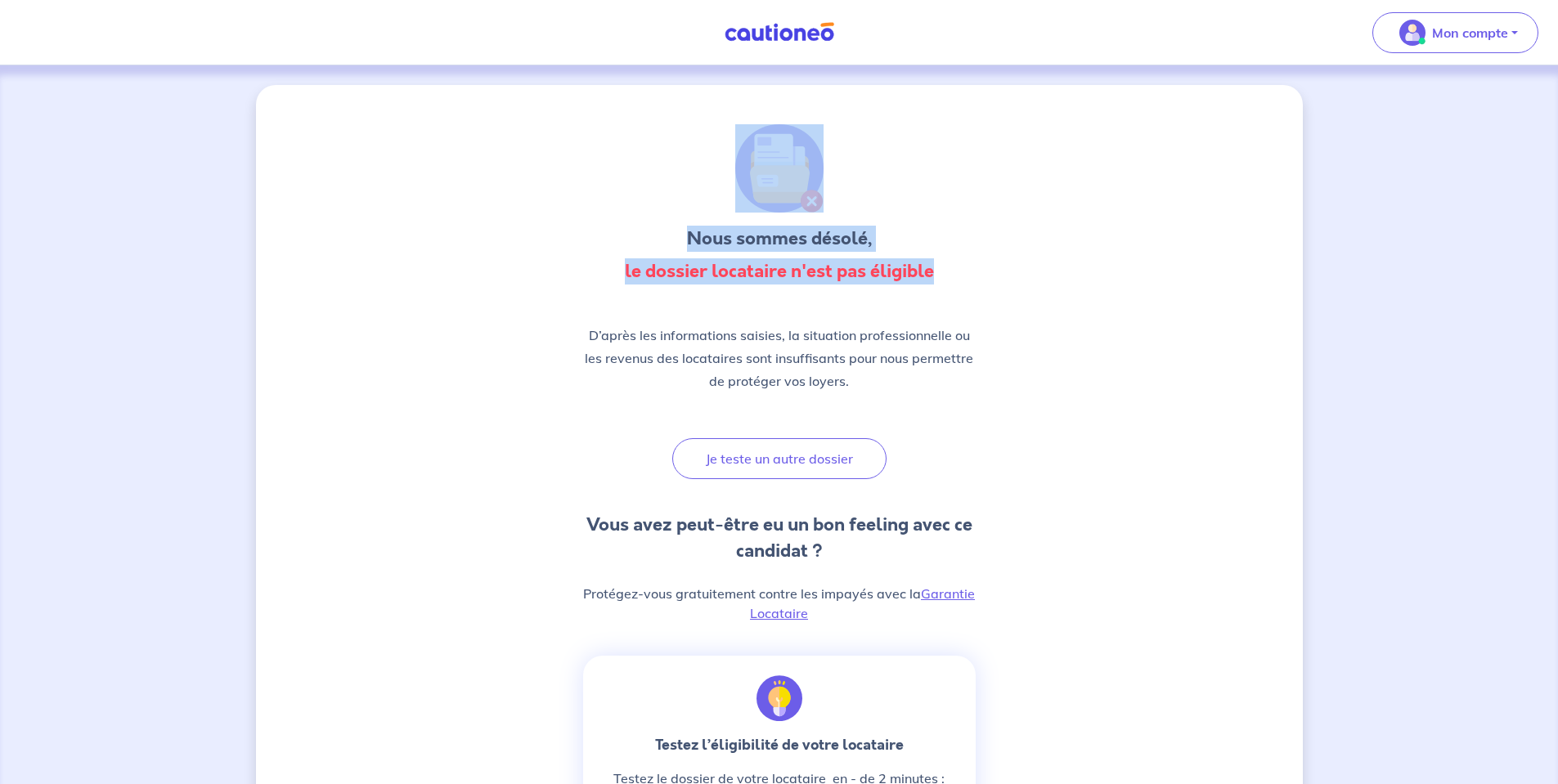
drag, startPoint x: 1012, startPoint y: 281, endPoint x: 488, endPoint y: 113, distance: 550.3
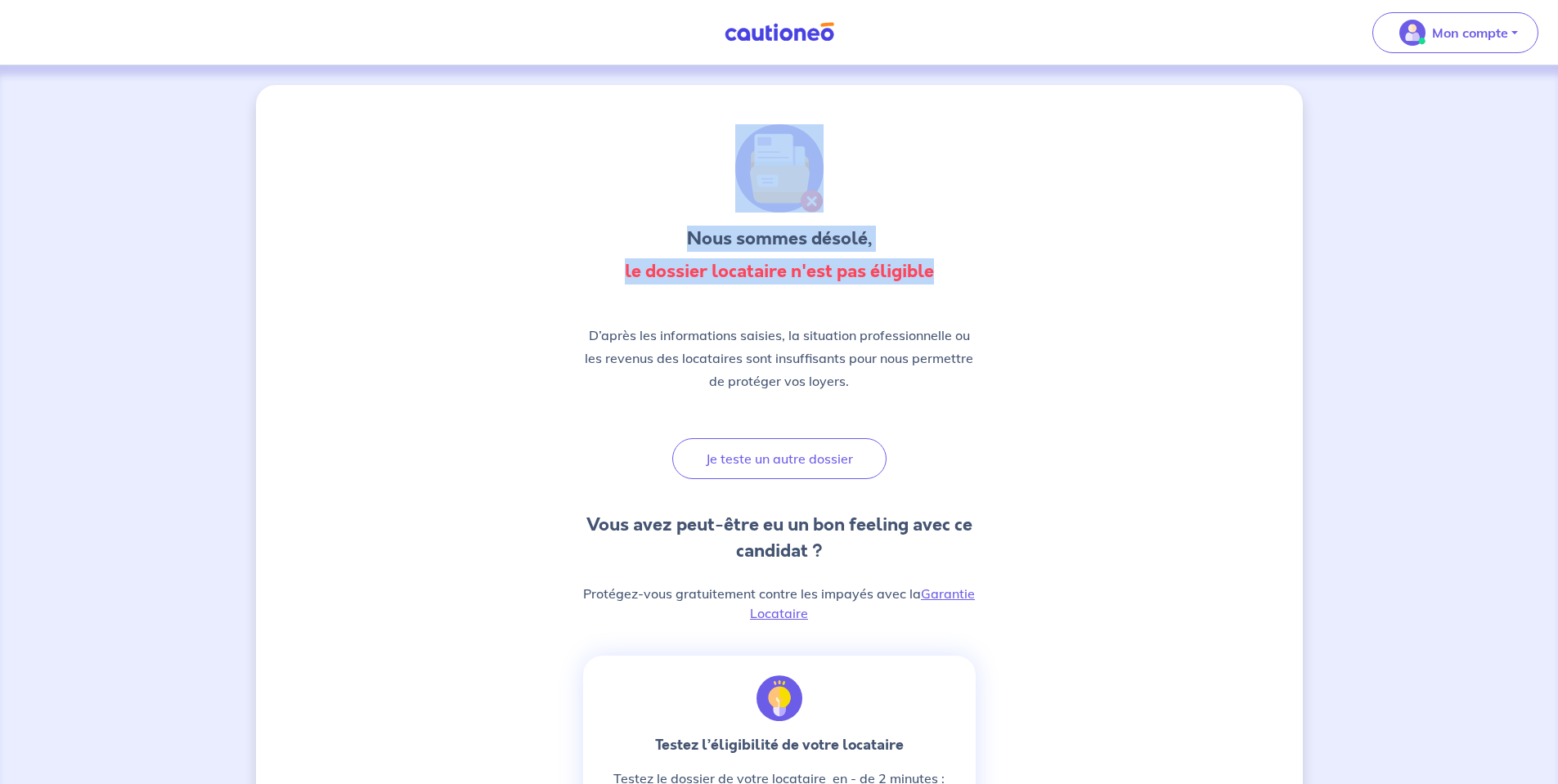
drag, startPoint x: 529, startPoint y: 125, endPoint x: 1001, endPoint y: 262, distance: 491.5
drag, startPoint x: 1010, startPoint y: 292, endPoint x: 538, endPoint y: 107, distance: 507.0
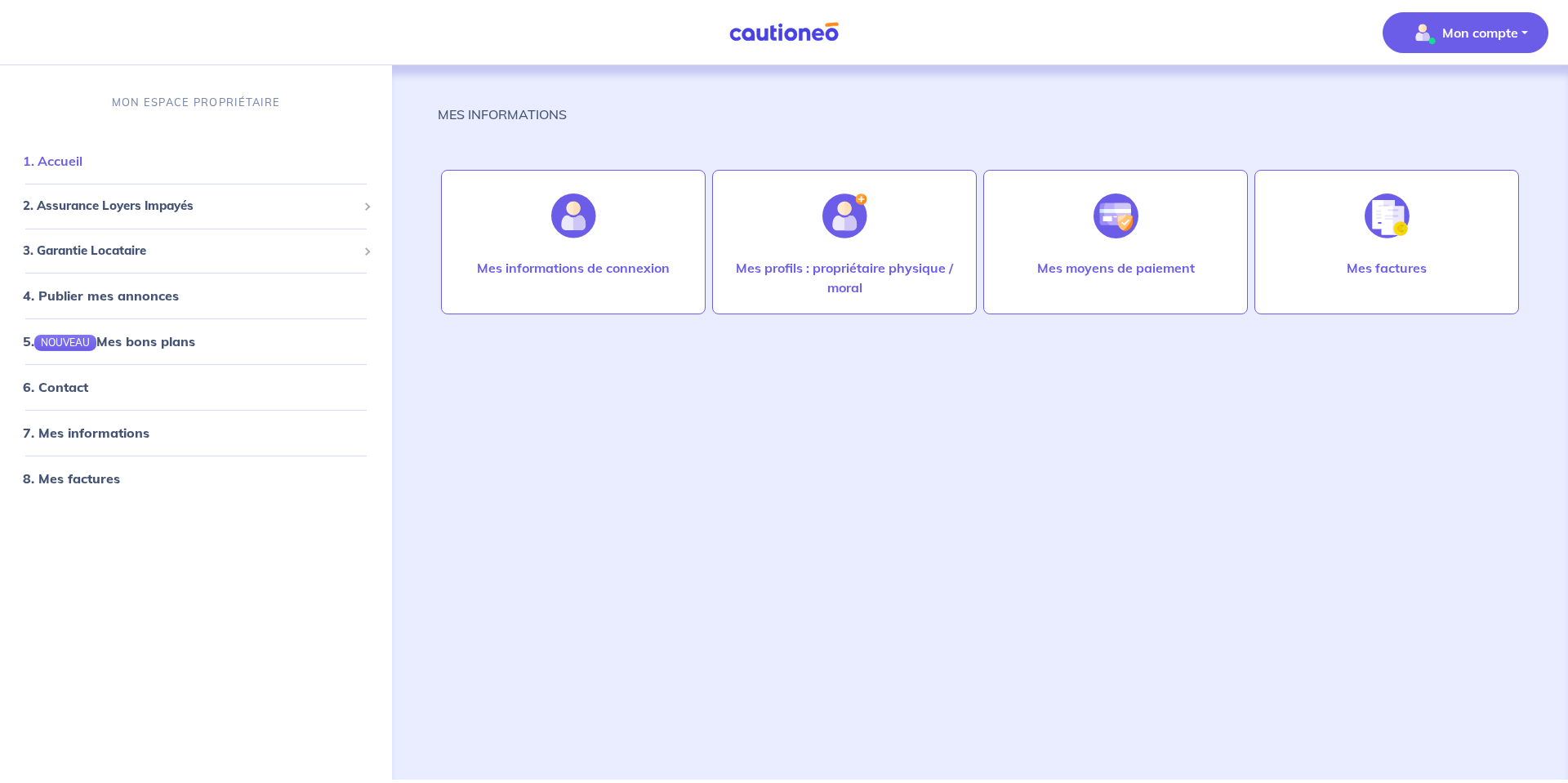
click at [82, 154] on link "1. Accueil" at bounding box center [53, 161] width 59 height 17
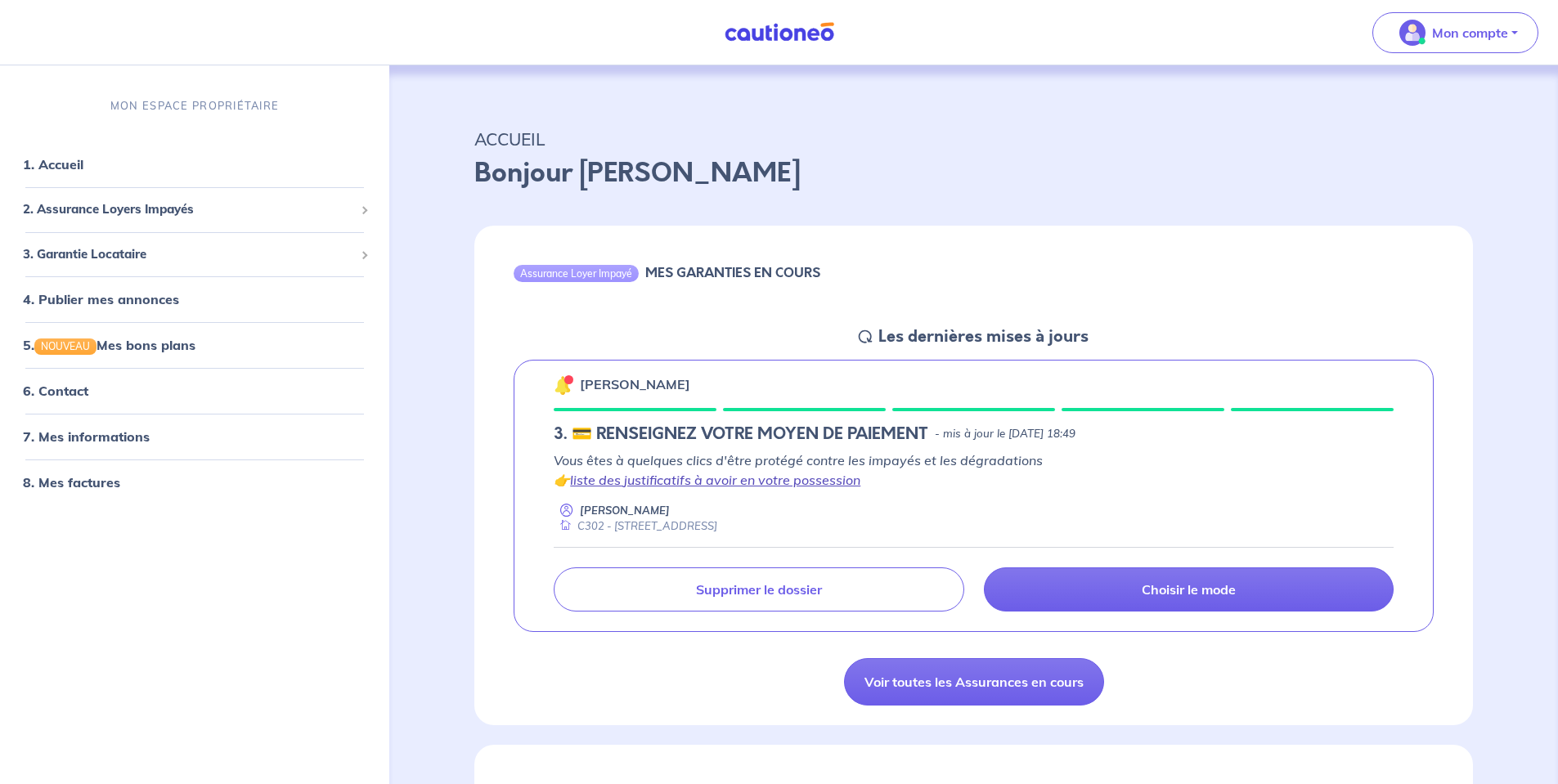
click at [709, 475] on link "liste des justificatifs à avoir en votre possession" at bounding box center [716, 480] width 291 height 17
click at [170, 354] on link "5. NOUVEAU Mes bons plans" at bounding box center [108, 345] width 170 height 17
click at [31, 164] on link "1. Accueil" at bounding box center [53, 165] width 59 height 17
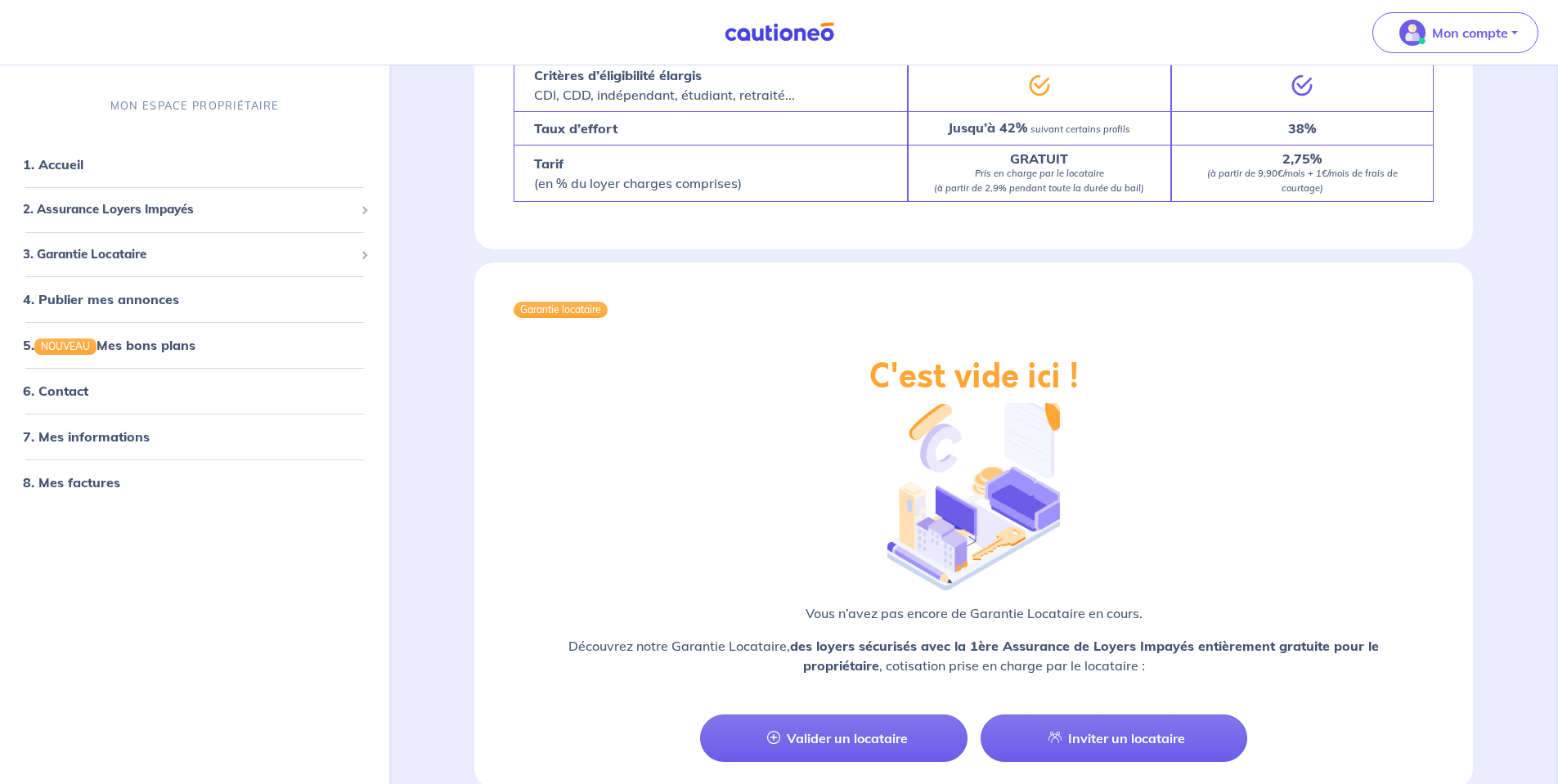
scroll to position [1626, 0]
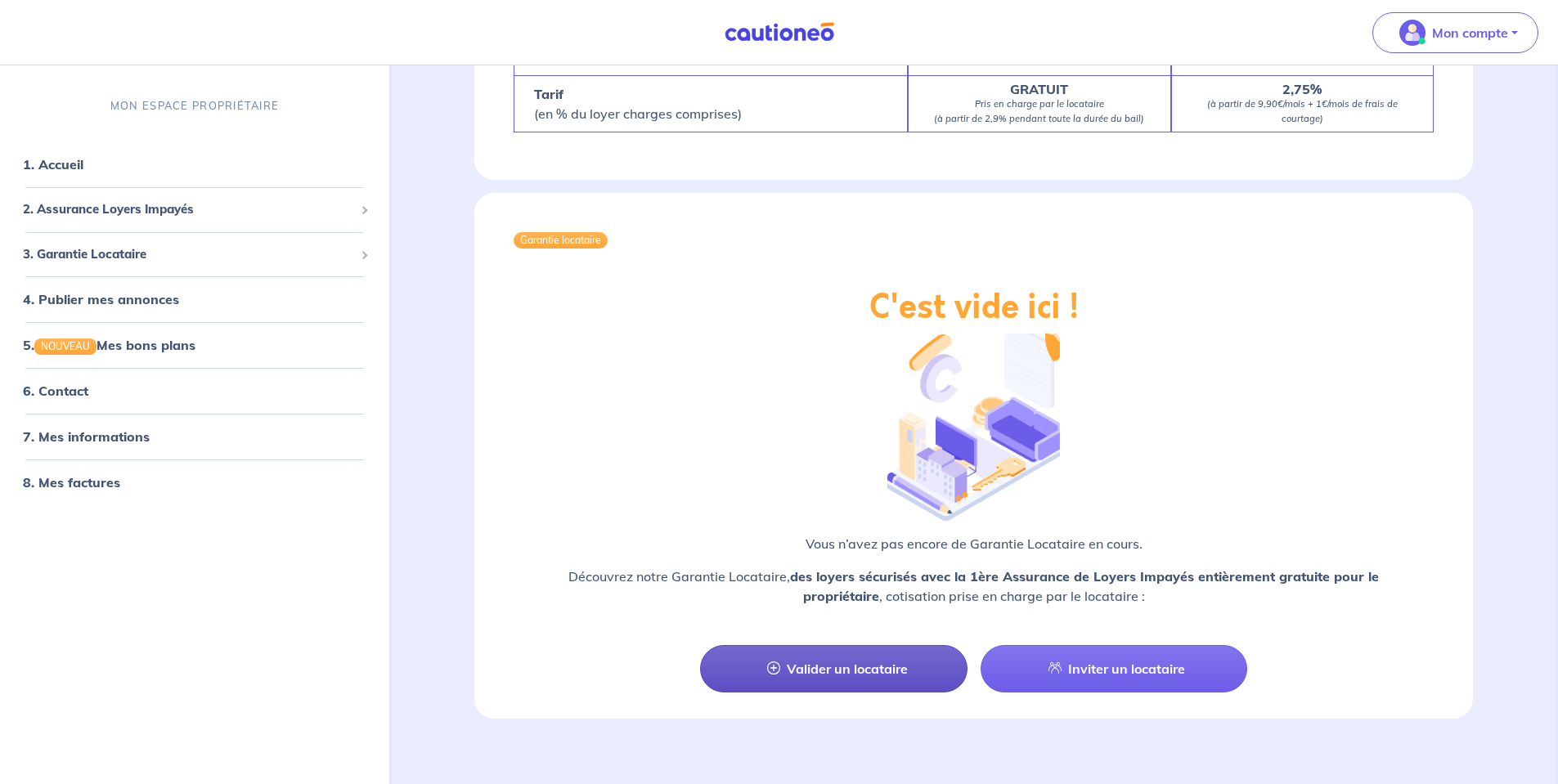
click at [878, 661] on link "Valider un locataire" at bounding box center [833, 668] width 267 height 47
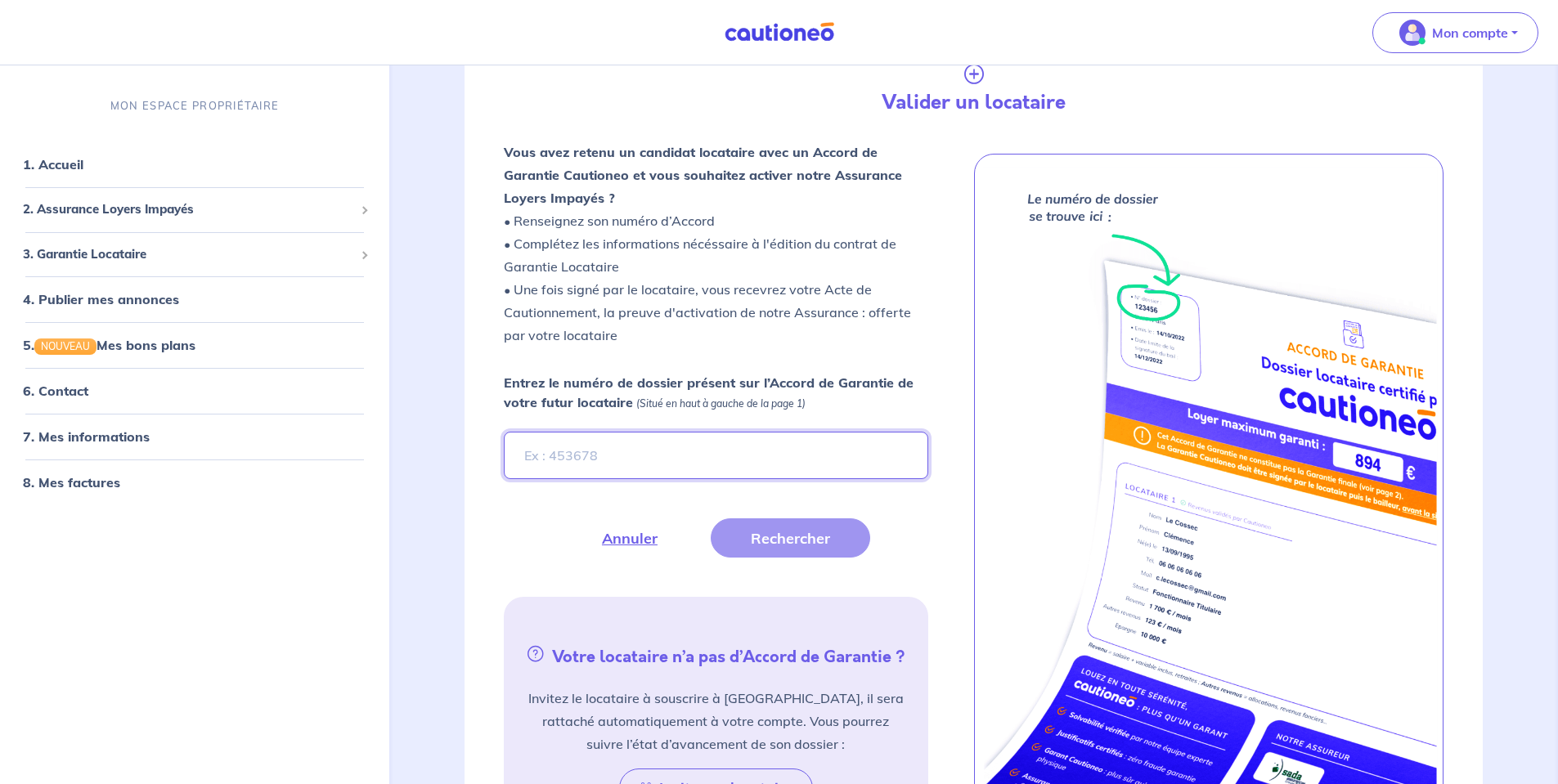
scroll to position [250, 0]
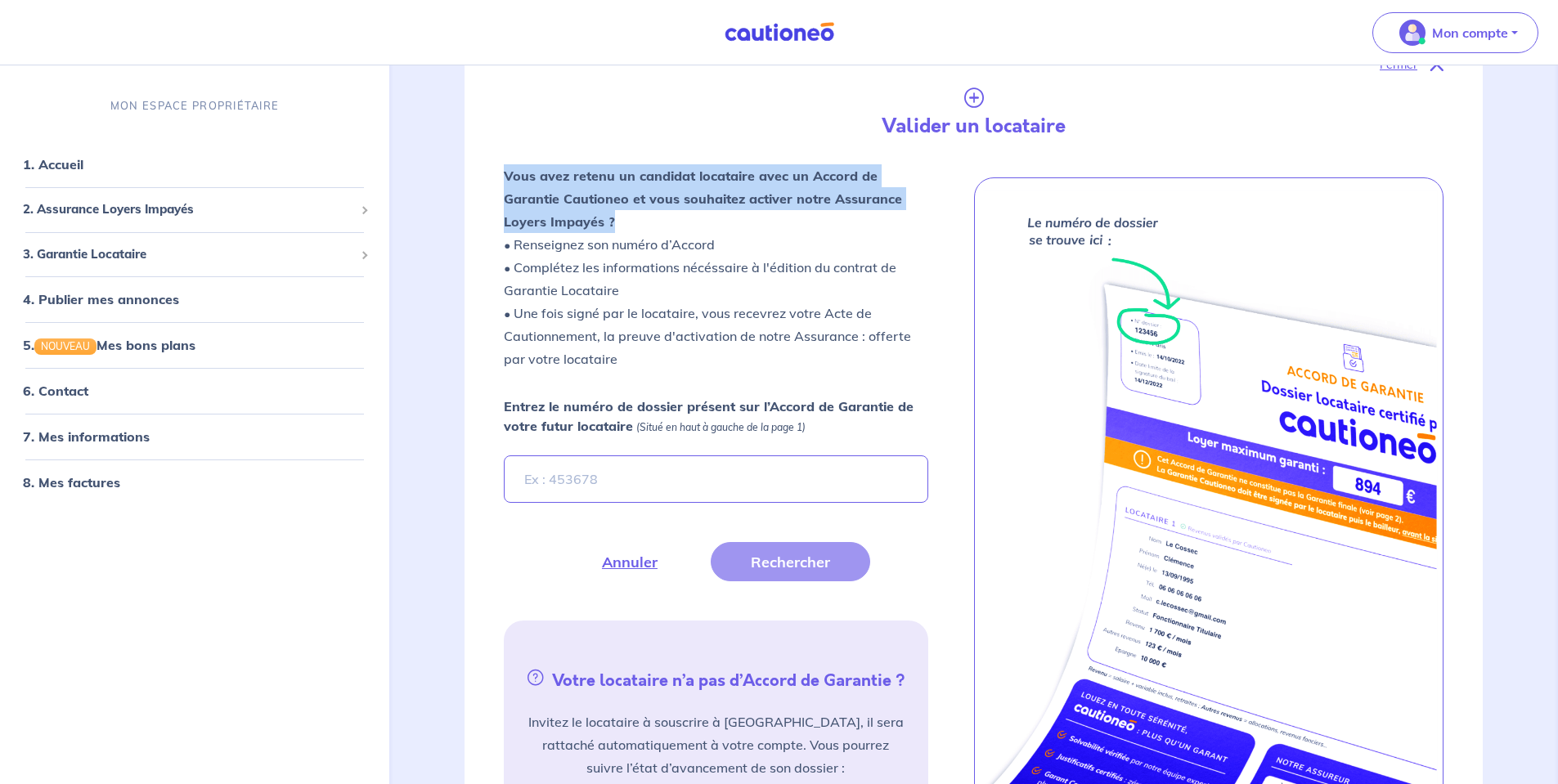
drag, startPoint x: 687, startPoint y: 219, endPoint x: 468, endPoint y: 165, distance: 225.6
click at [468, 165] on div "Fermer Valider un locataire Vous avez retenu un candidat locataire avec un Acco…" at bounding box center [974, 453] width 1018 height 876
drag, startPoint x: 480, startPoint y: 163, endPoint x: 627, endPoint y: 226, distance: 159.9
click at [627, 226] on div "Fermer Valider un locataire Vous avez retenu un candidat locataire avec un Acco…" at bounding box center [974, 453] width 1018 height 876
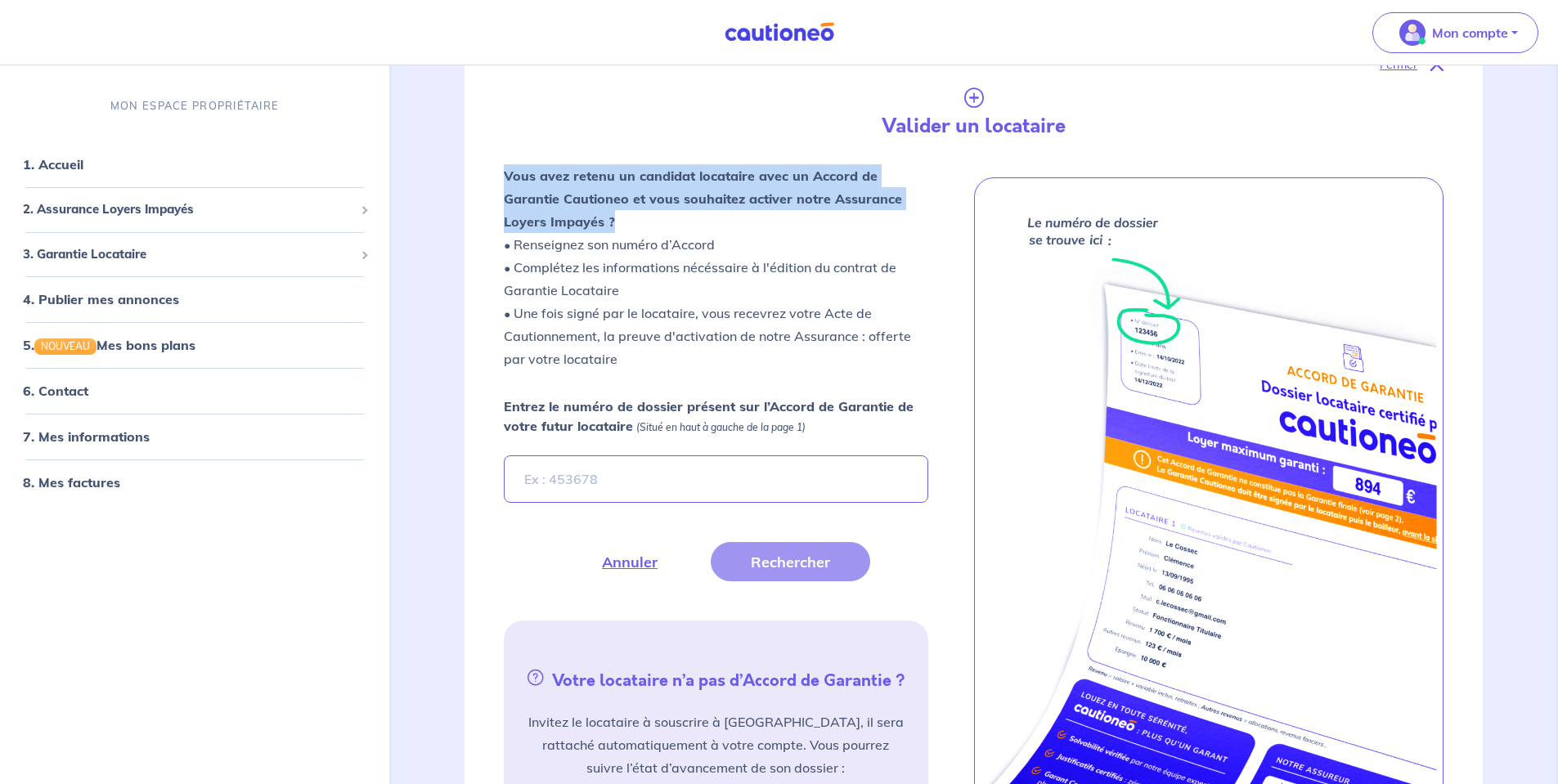
click at [627, 226] on p "Vous avez retenu un candidat locataire avec un Accord de Garantie Cautioneo et …" at bounding box center [716, 268] width 424 height 206
drag, startPoint x: 647, startPoint y: 228, endPoint x: 499, endPoint y: 160, distance: 162.9
click at [499, 160] on div "Fermer Valider un locataire Vous avez retenu un candidat locataire avec un Acco…" at bounding box center [974, 453] width 1018 height 876
drag, startPoint x: 487, startPoint y: 158, endPoint x: 667, endPoint y: 239, distance: 197.4
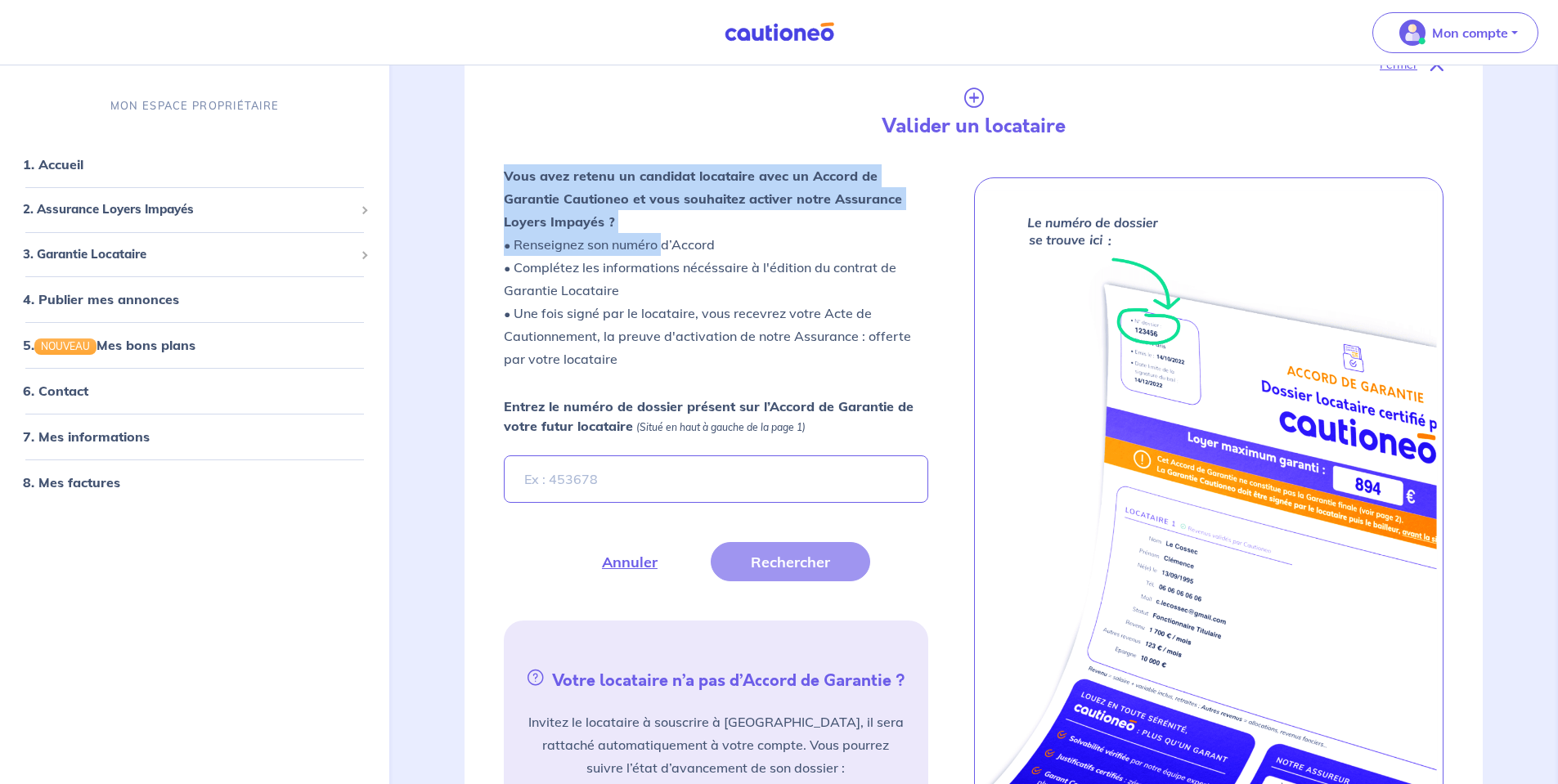
click at [667, 238] on div "Fermer Valider un locataire Vous avez retenu un candidat locataire avec un Acco…" at bounding box center [974, 453] width 1018 height 876
click at [651, 224] on p "Vous avez retenu un candidat locataire avec un Accord de Garantie Cautioneo et …" at bounding box center [716, 268] width 424 height 206
drag, startPoint x: 649, startPoint y: 223, endPoint x: 469, endPoint y: 150, distance: 194.2
click at [469, 150] on div "Fermer Valider un locataire Vous avez retenu un candidat locataire avec un Acco…" at bounding box center [974, 453] width 1018 height 876
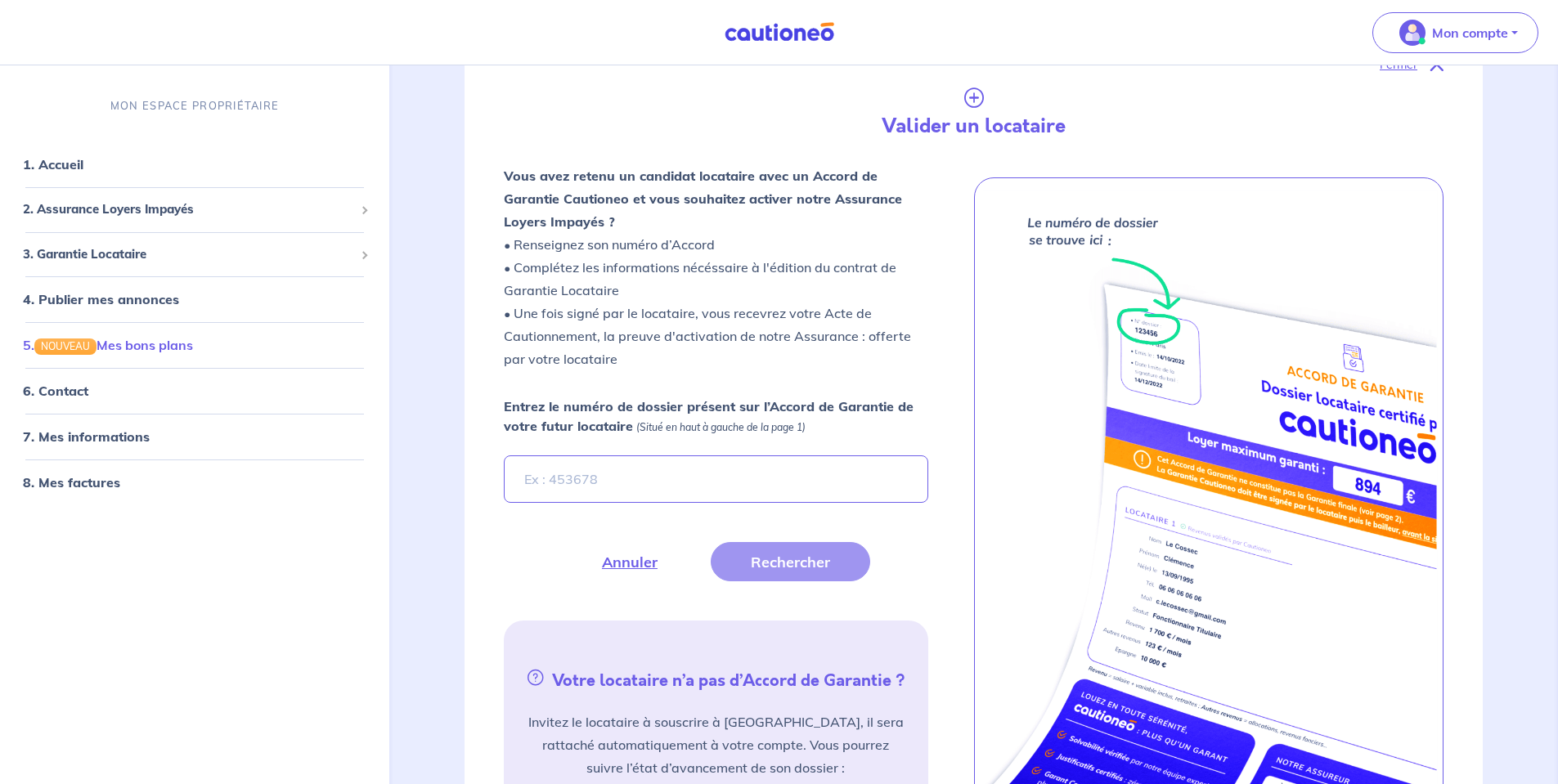
click at [149, 354] on link "5. NOUVEAU Mes bons plans" at bounding box center [108, 345] width 170 height 17
click at [82, 172] on link "1. Accueil" at bounding box center [53, 165] width 59 height 17
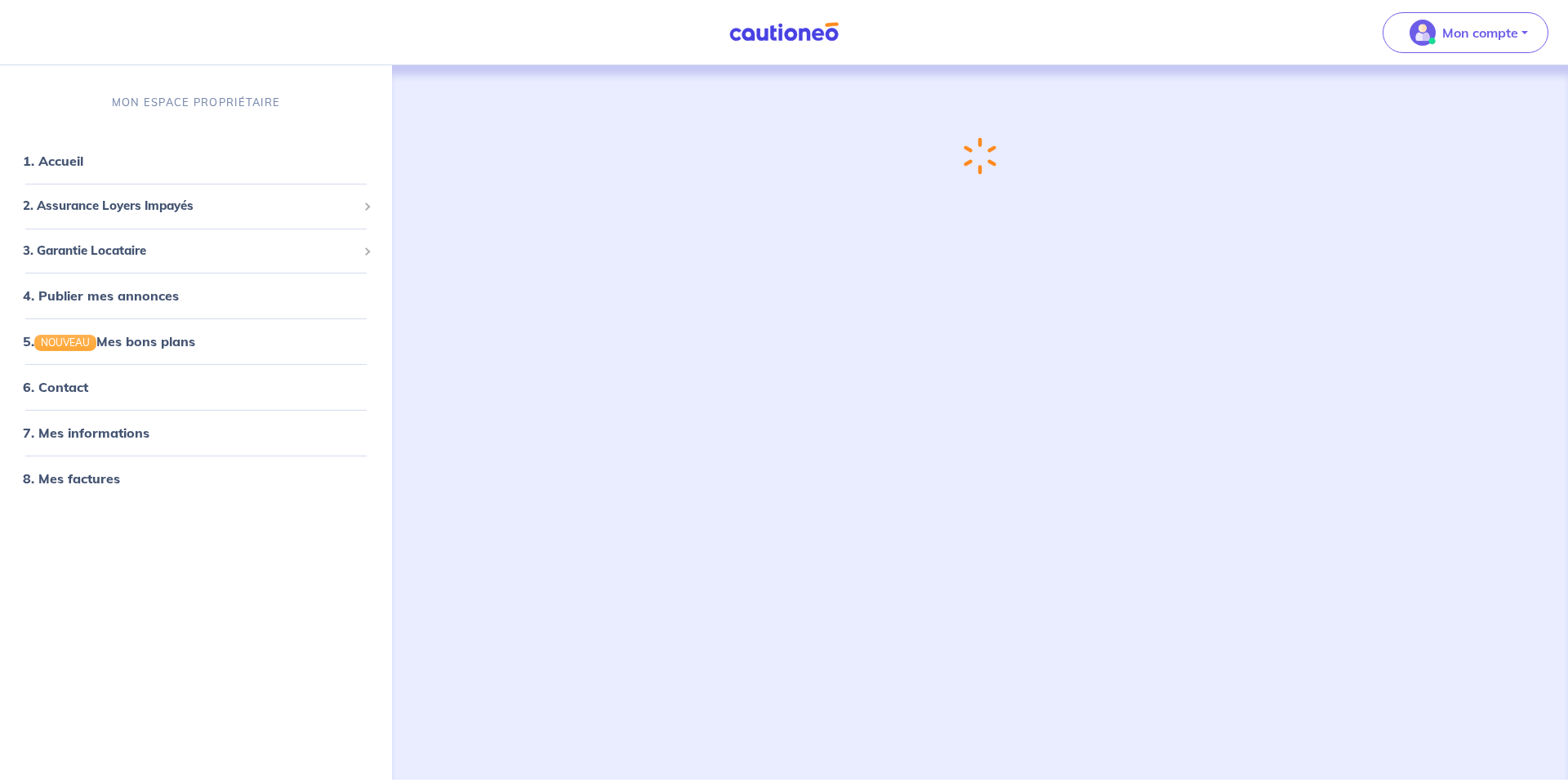
click at [59, 165] on link "1. Accueil" at bounding box center [53, 161] width 60 height 17
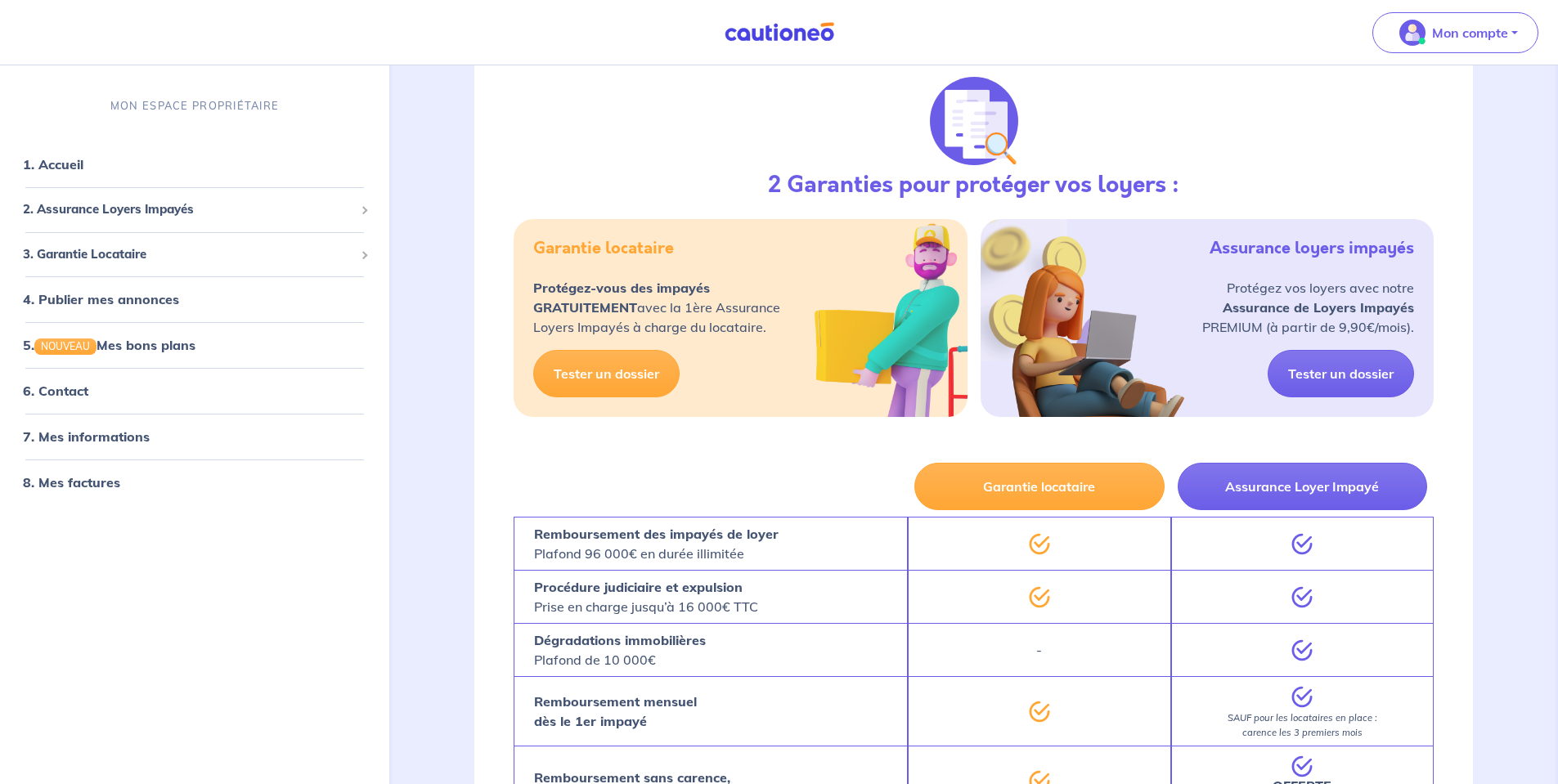
scroll to position [900, 0]
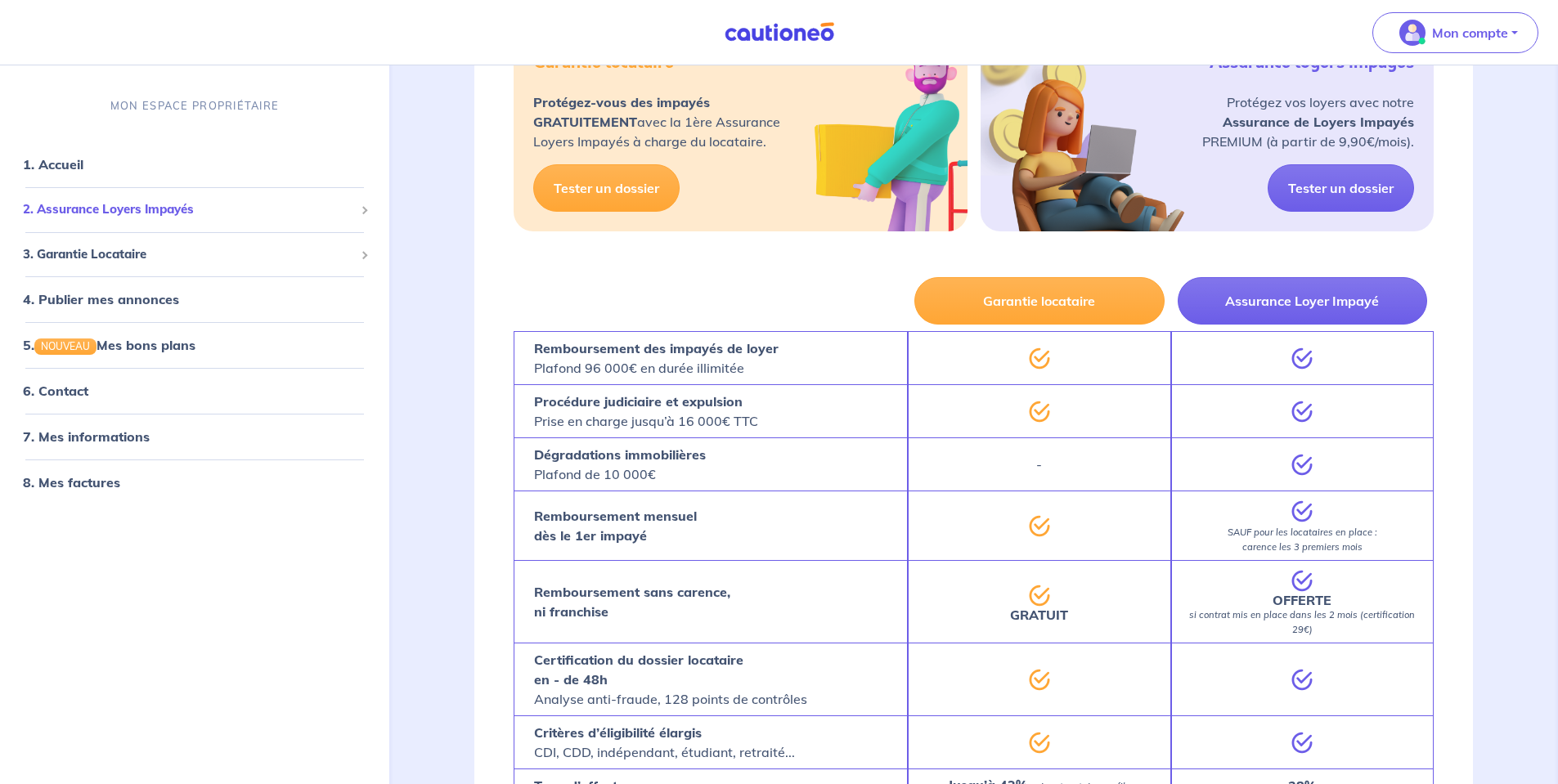
click at [195, 213] on span "2. Assurance Loyers Impayés" at bounding box center [189, 209] width 331 height 19
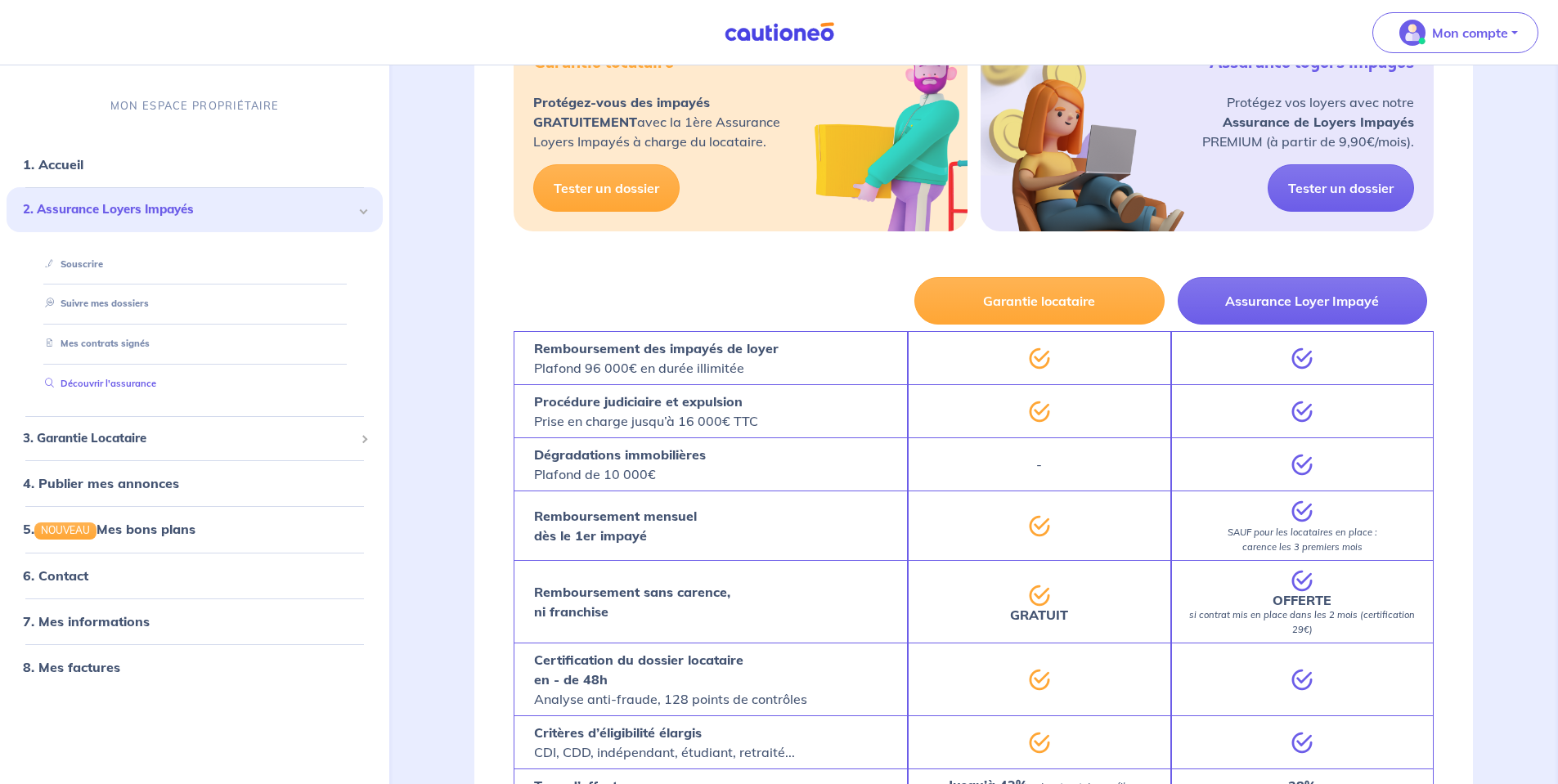
click at [142, 387] on link "Découvrir l'assurance" at bounding box center [97, 383] width 118 height 11
